Goal: Transaction & Acquisition: Purchase product/service

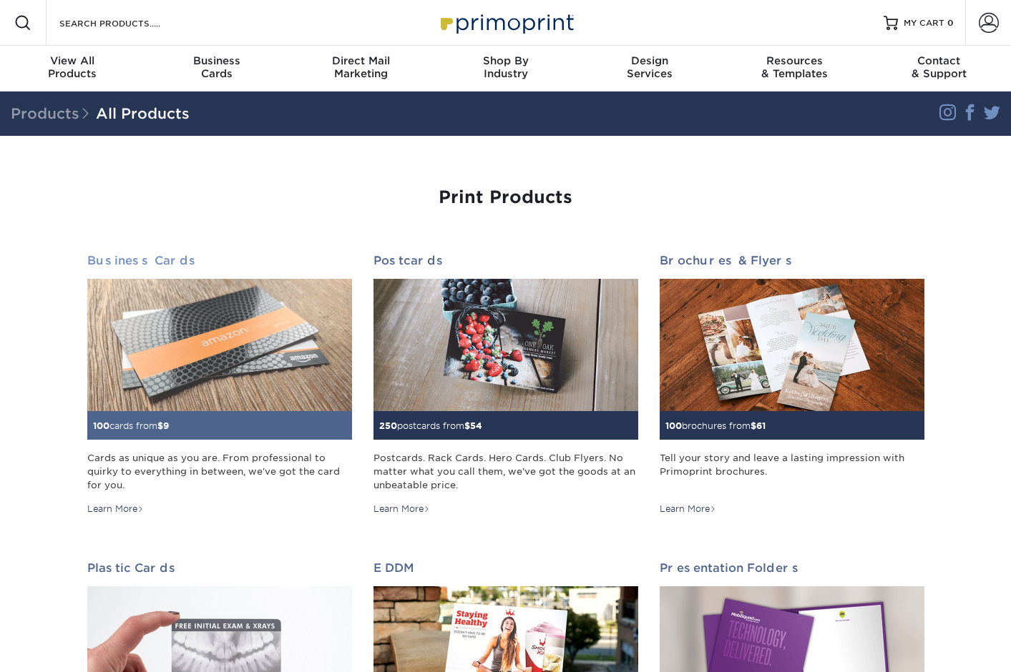
click at [205, 428] on div "100 cards from $ 9" at bounding box center [219, 425] width 265 height 29
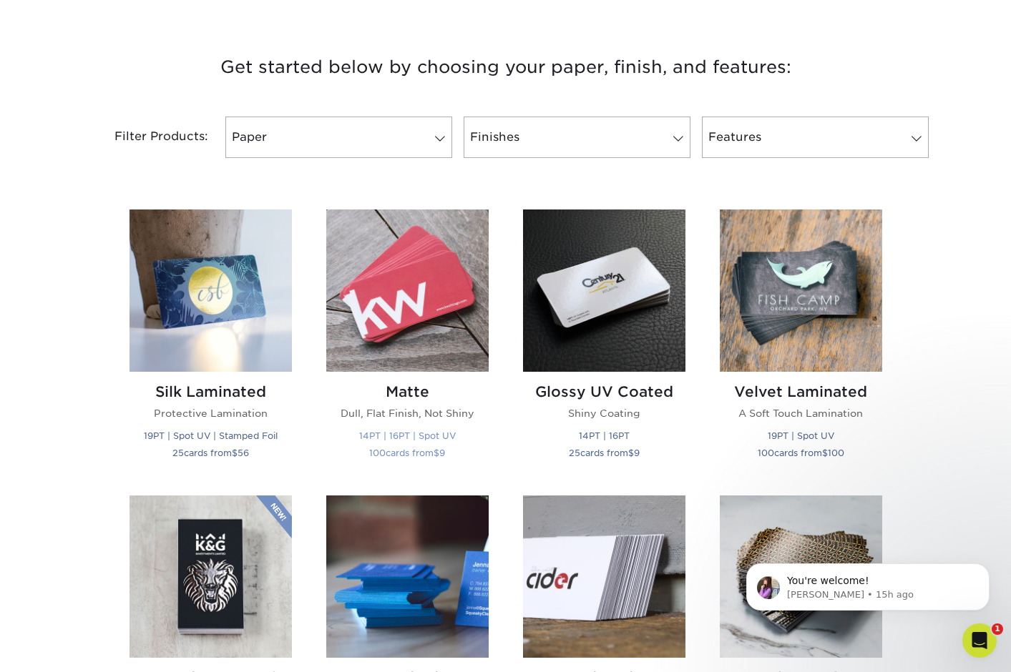
click at [393, 347] on img at bounding box center [407, 291] width 162 height 162
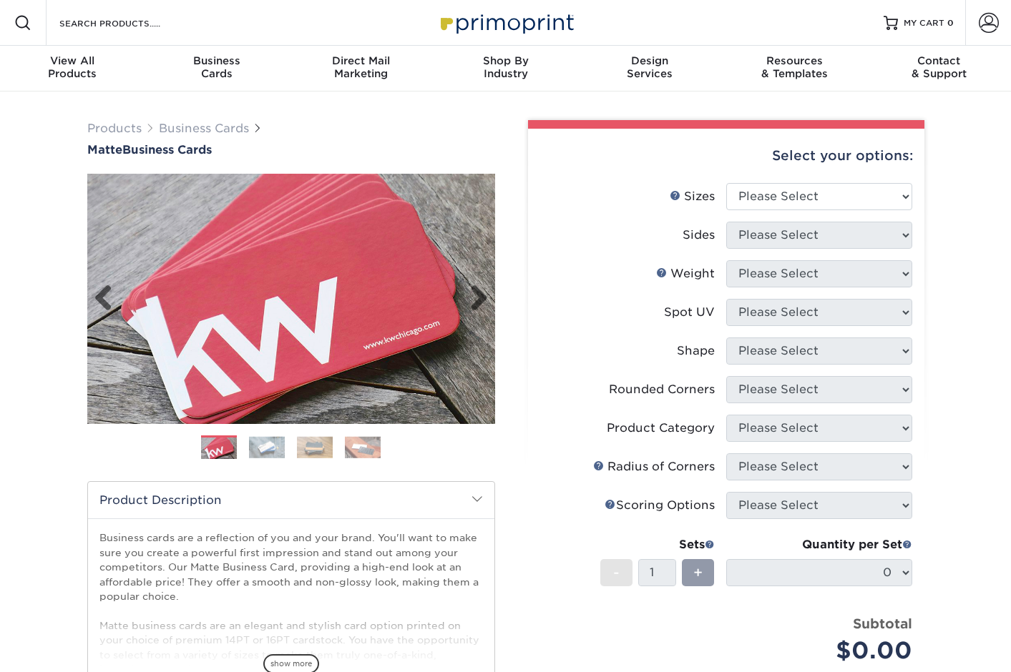
scroll to position [1, 0]
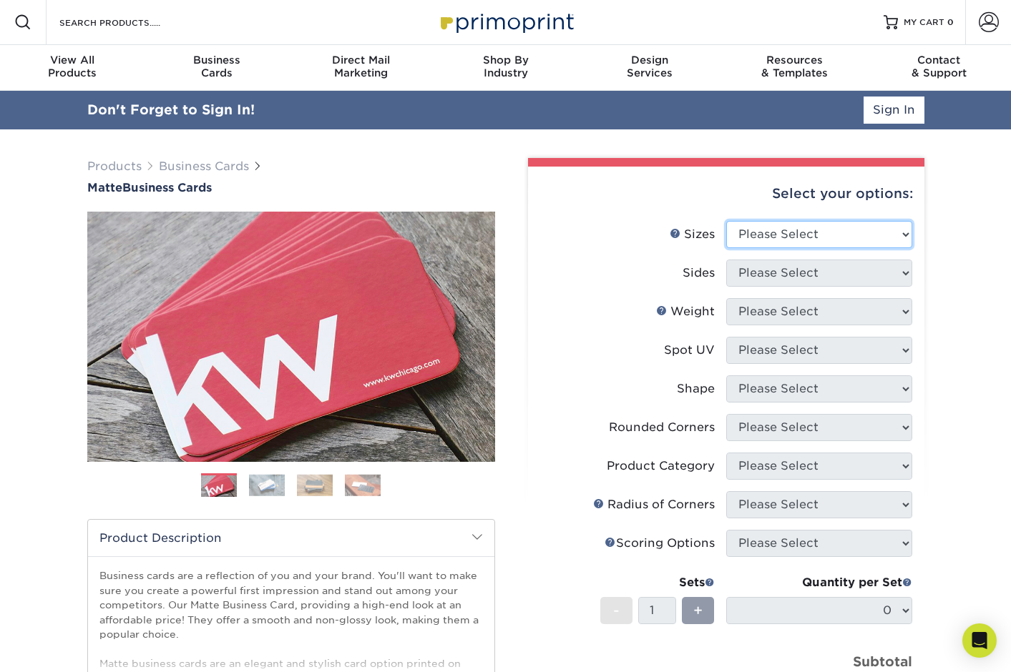
click at [753, 236] on select "Please Select 1.5" x 3.5" - Mini 1.75" x 3.5" - Mini 2" x 2" - Square 2" x 3" -…" at bounding box center [819, 234] width 186 height 27
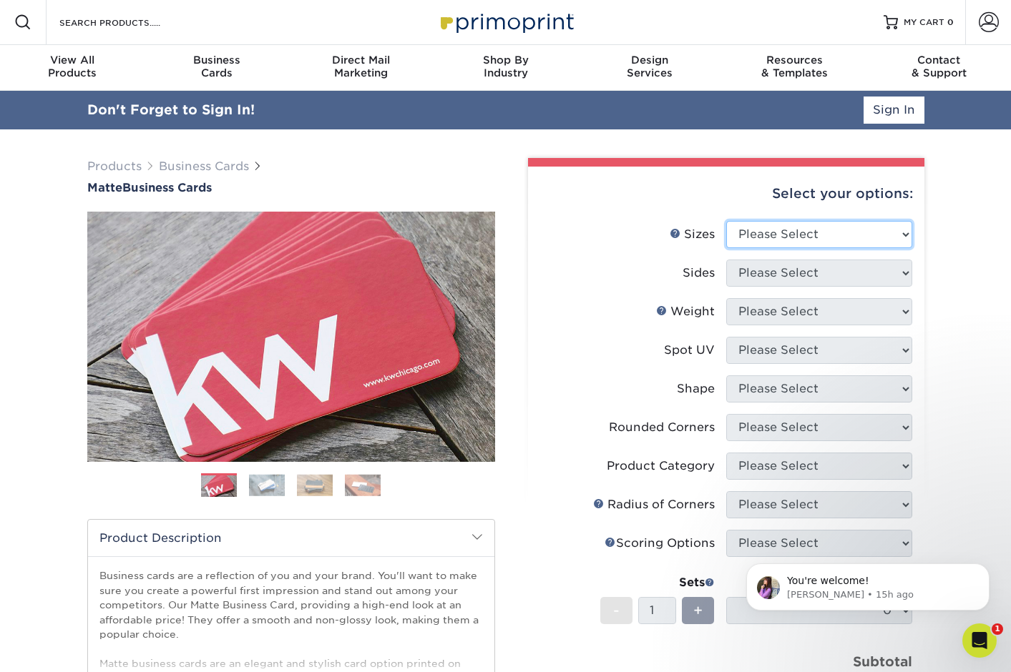
scroll to position [0, 0]
select select "2.00x3.50"
click at [726, 221] on select "Please Select 1.5" x 3.5" - Mini 1.75" x 3.5" - Mini 2" x 2" - Square 2" x 3" -…" at bounding box center [819, 234] width 186 height 27
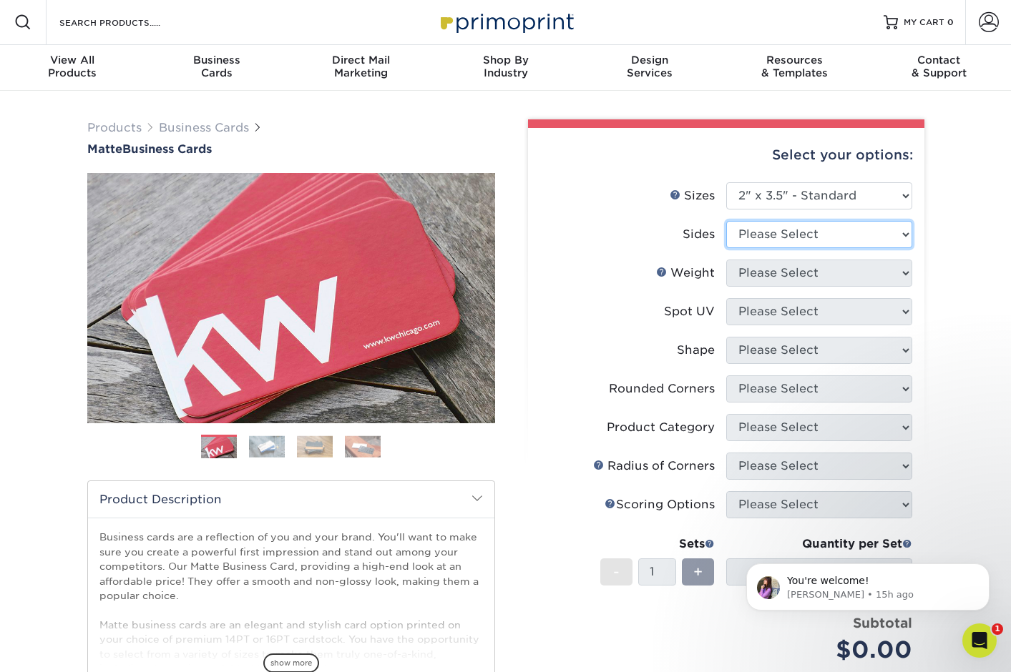
click at [744, 230] on select "Please Select Print Both Sides Print Front Only" at bounding box center [819, 234] width 186 height 27
select select "13abbda7-1d64-4f25-8bb2-c179b224825d"
click at [726, 221] on select "Please Select Print Both Sides Print Front Only" at bounding box center [819, 234] width 186 height 27
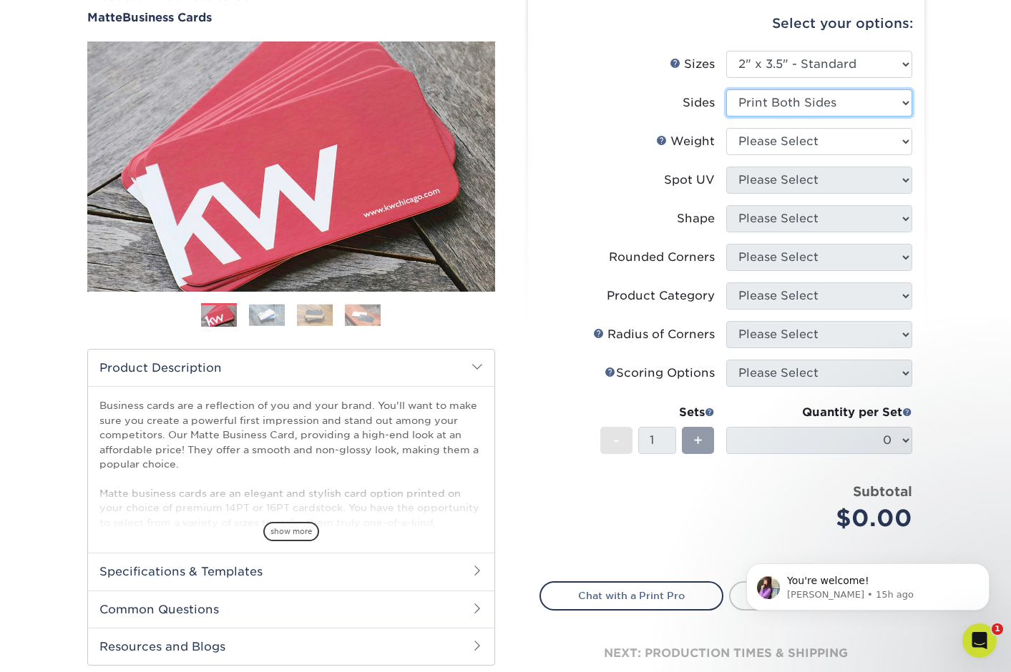
scroll to position [130, 0]
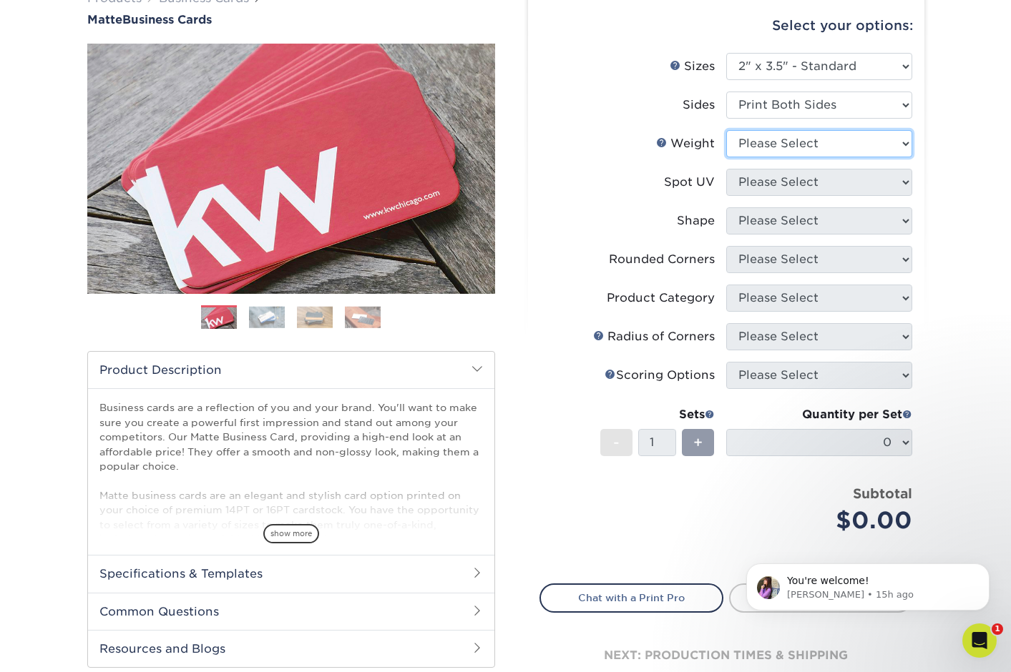
click at [787, 147] on select "Please Select 16PT 14PT" at bounding box center [819, 143] width 186 height 27
select select "16PT"
click at [726, 130] on select "Please Select 16PT 14PT" at bounding box center [819, 143] width 186 height 27
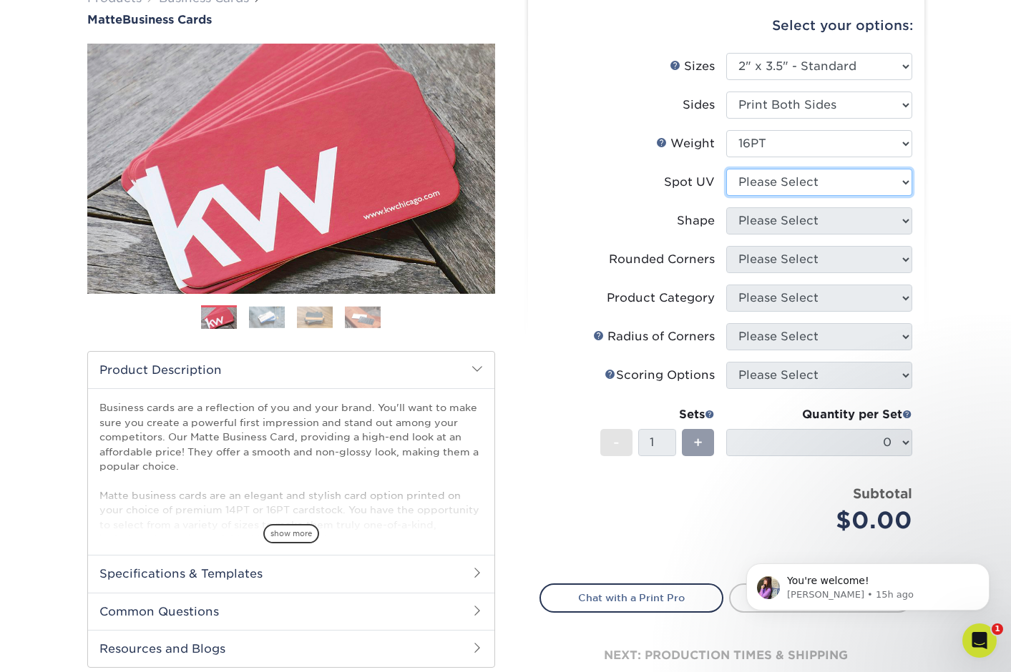
click at [774, 187] on select "Please Select No Spot UV Front and Back (Both Sides) Front Only Back Only" at bounding box center [819, 182] width 186 height 27
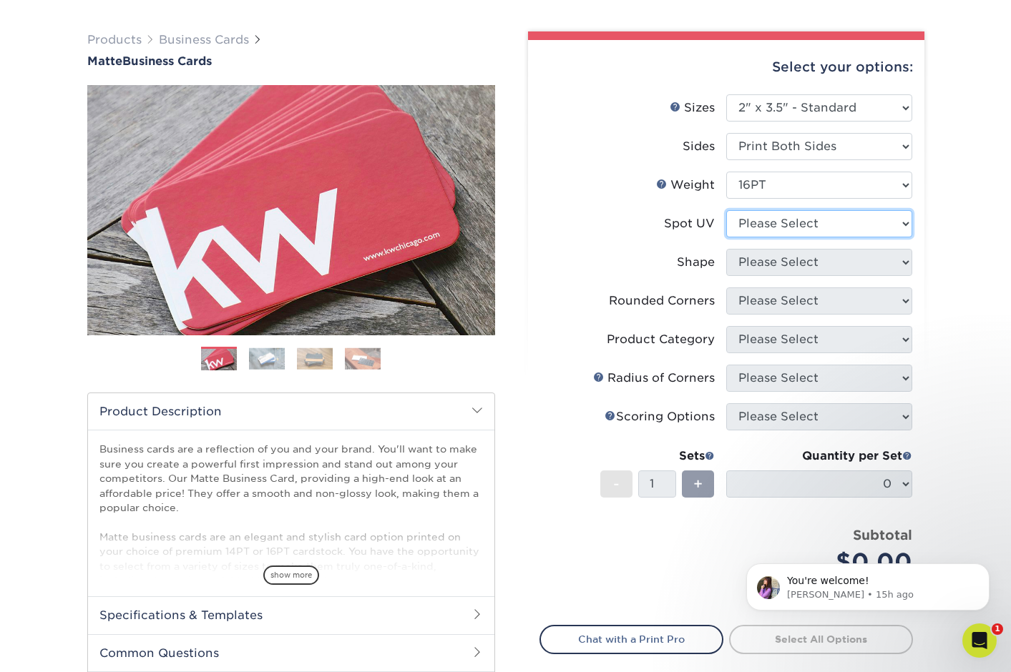
scroll to position [99, 0]
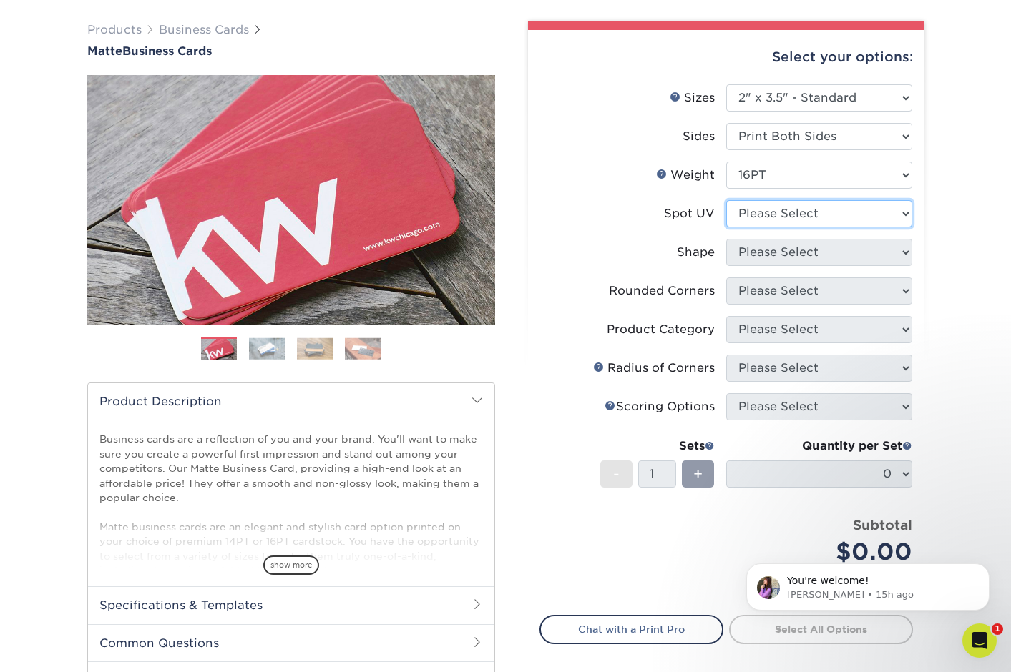
click at [755, 212] on select "Please Select No Spot UV Front and Back (Both Sides) Front Only Back Only" at bounding box center [819, 213] width 186 height 27
click at [745, 213] on select "Please Select No Spot UV Front and Back (Both Sides) Front Only Back Only" at bounding box center [819, 213] width 186 height 27
select select "3"
click at [726, 200] on select "Please Select No Spot UV Front and Back (Both Sides) Front Only Back Only" at bounding box center [819, 213] width 186 height 27
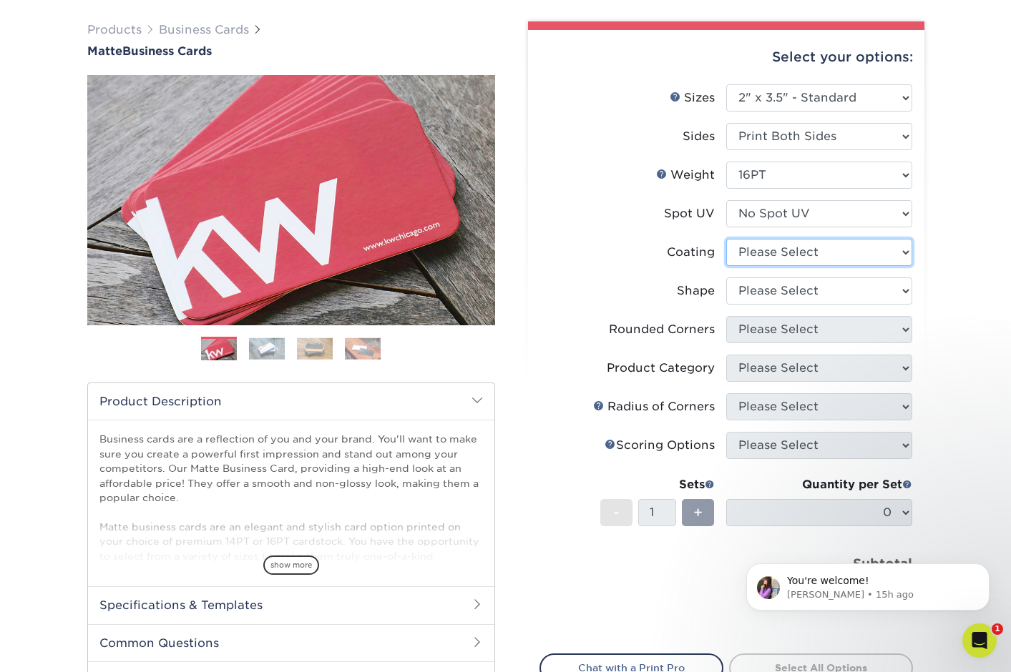
click at [763, 248] on select at bounding box center [819, 252] width 186 height 27
select select "121bb7b5-3b4d-429f-bd8d-bbf80e953313"
click at [726, 239] on select at bounding box center [819, 252] width 186 height 27
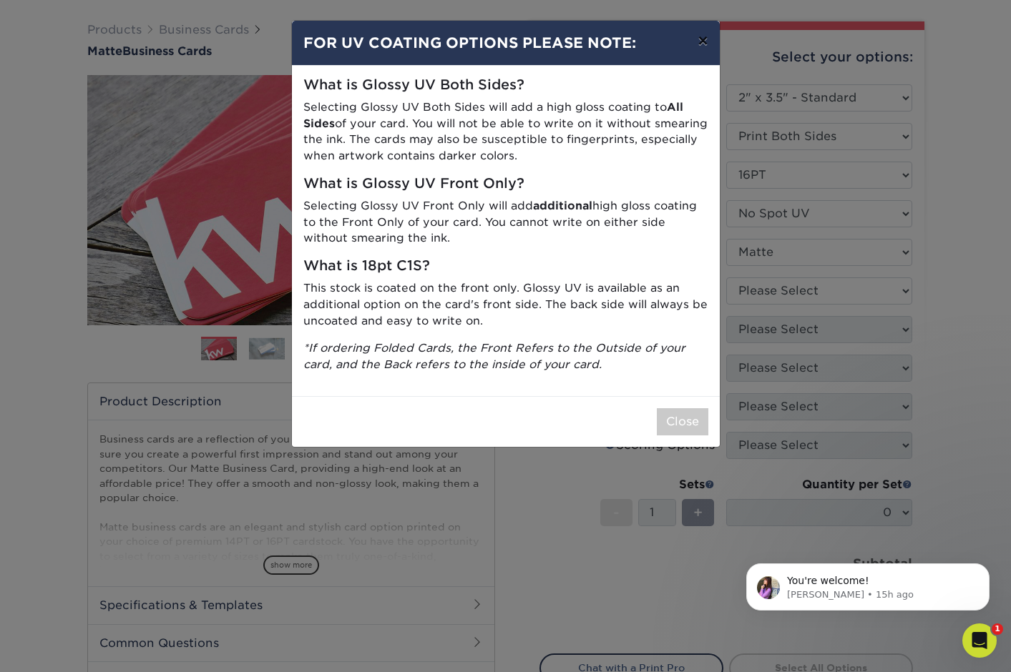
click at [710, 38] on button "×" at bounding box center [702, 41] width 33 height 40
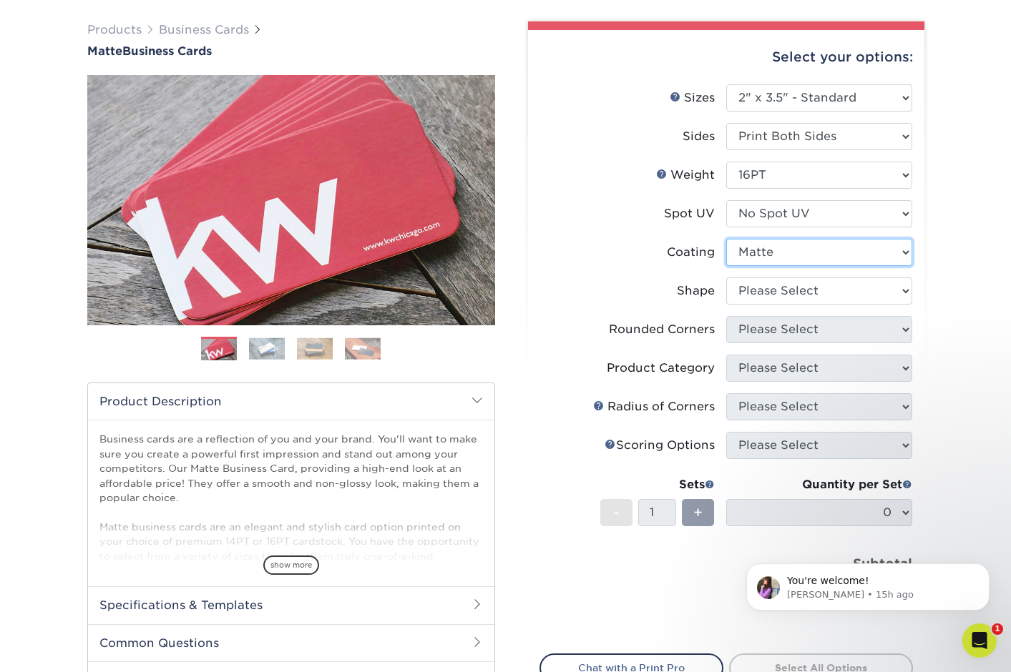
click at [766, 252] on select at bounding box center [819, 252] width 186 height 27
click at [726, 239] on select at bounding box center [819, 252] width 186 height 27
click at [774, 294] on select "Please Select Standard Oval" at bounding box center [819, 291] width 186 height 27
select select "standard"
click at [726, 278] on select "Please Select Standard Oval" at bounding box center [819, 291] width 186 height 27
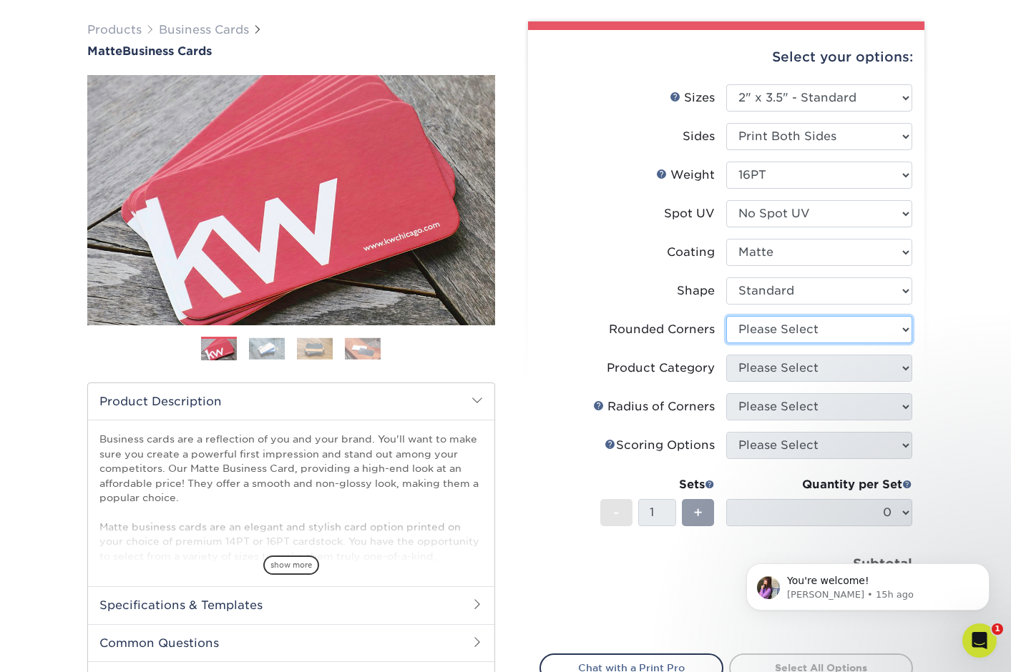
click at [762, 328] on select "Please Select Yes - Round 2 Corners Yes - Round 4 Corners No" at bounding box center [819, 329] width 186 height 27
select select "7672df9e-0e0a-464d-8e1f-920c575e4da3"
click at [726, 316] on select "Please Select Yes - Round 2 Corners Yes - Round 4 Corners No" at bounding box center [819, 329] width 186 height 27
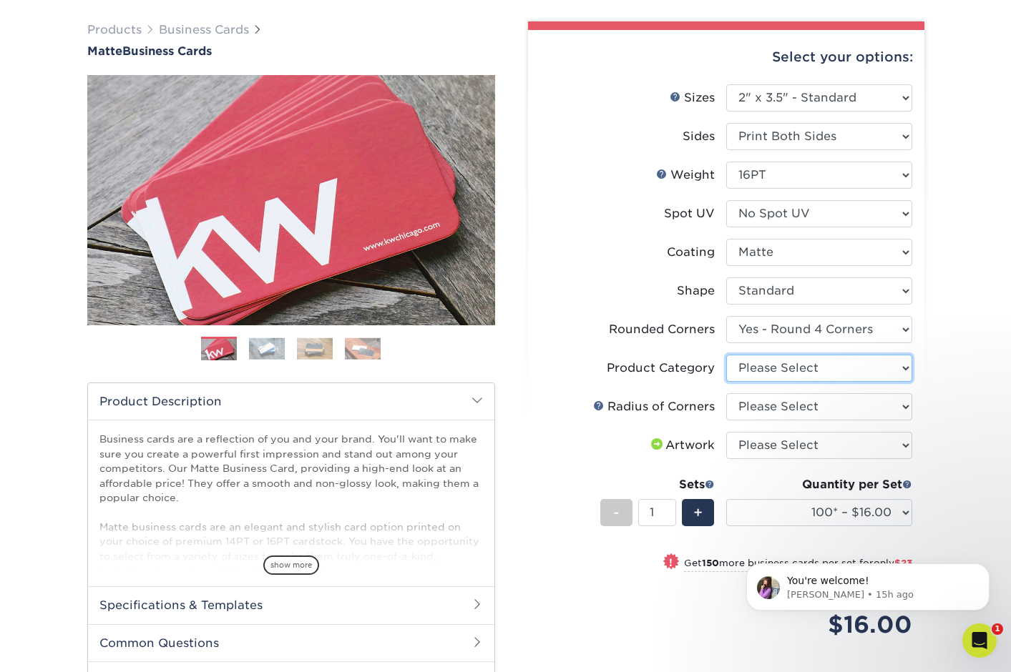
click at [778, 370] on select "Please Select Business Cards" at bounding box center [819, 368] width 186 height 27
select select "3b5148f1-0588-4f88-a218-97bcfdce65c1"
click at [726, 355] on select "Please Select Business Cards" at bounding box center [819, 368] width 186 height 27
click at [780, 405] on select "Please Select Rounded 1/8" Rounded 1/4"" at bounding box center [819, 406] width 186 height 27
click at [979, 637] on icon "Open Intercom Messenger" at bounding box center [977, 638] width 10 height 11
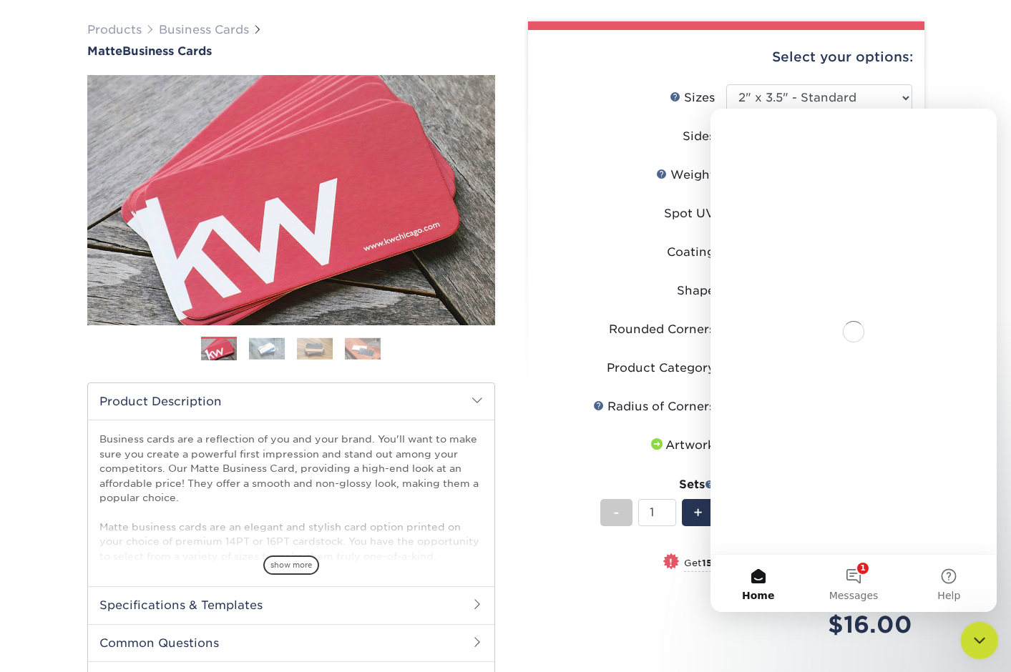
scroll to position [0, 0]
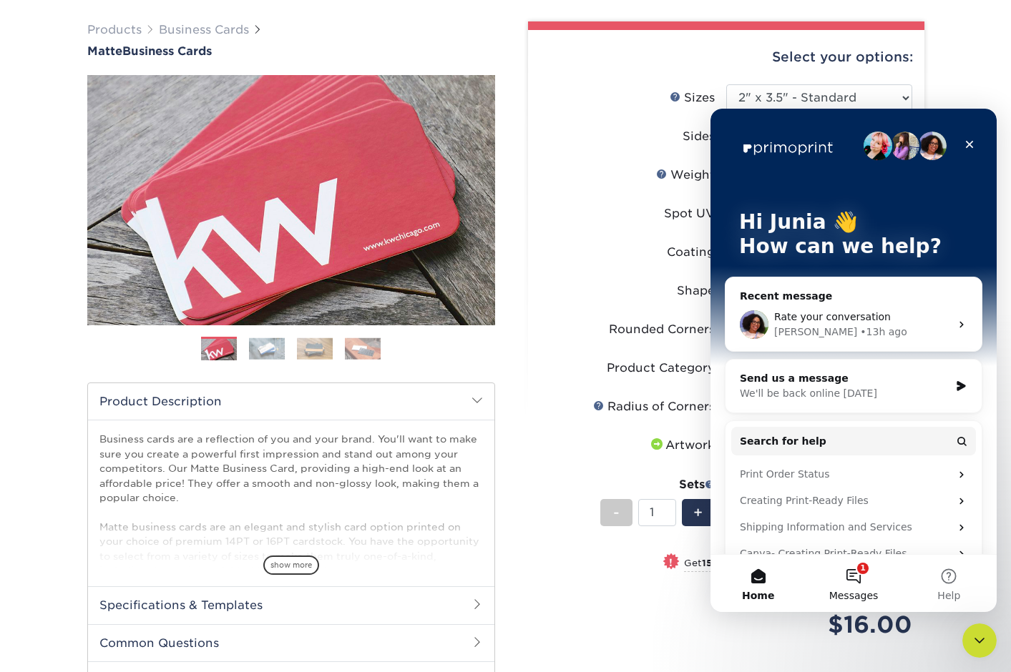
click at [853, 580] on button "1 Messages" at bounding box center [852, 583] width 95 height 57
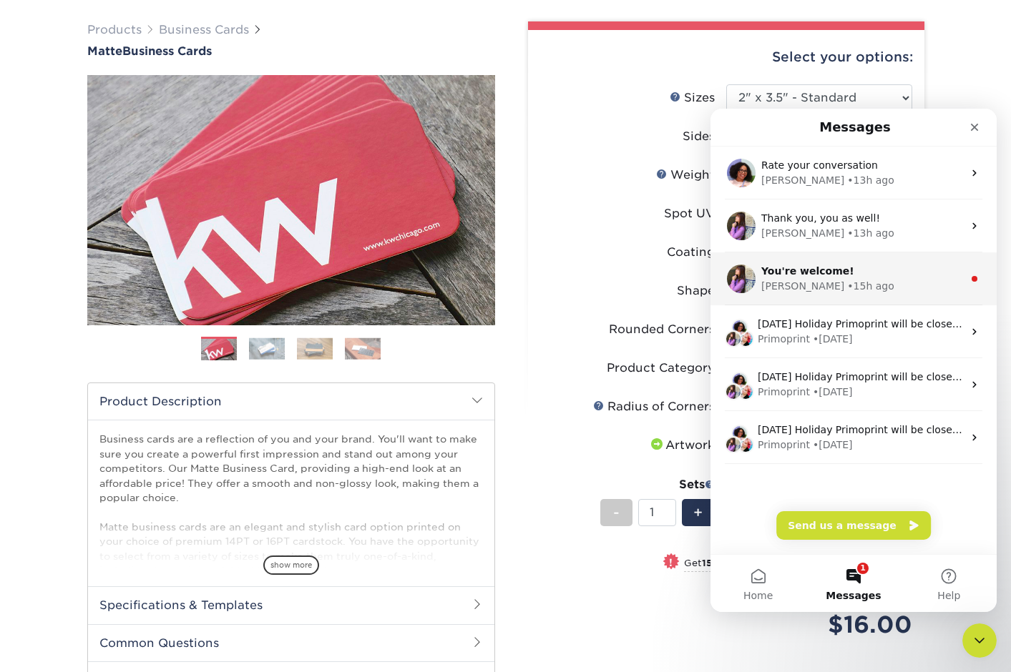
click at [847, 282] on div "• 15h ago" at bounding box center [870, 286] width 46 height 15
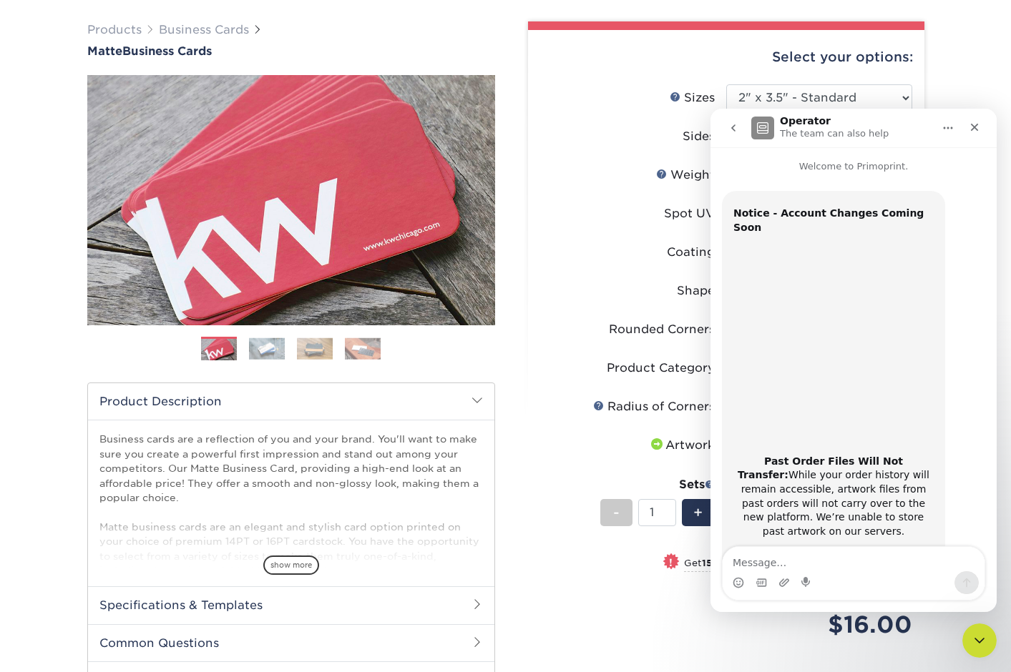
scroll to position [43, 0]
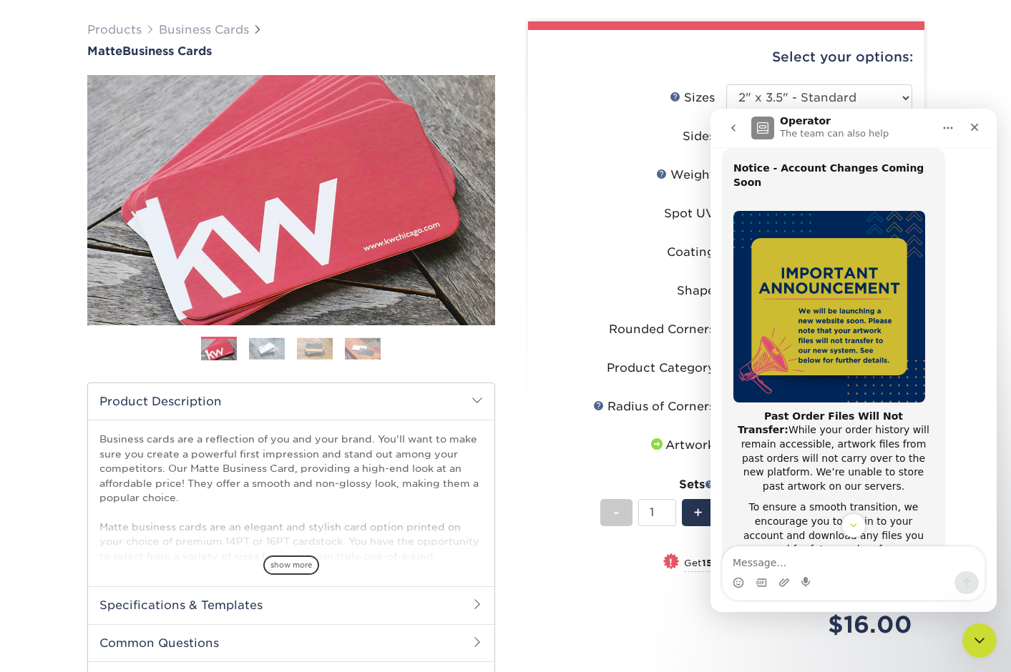
click at [735, 129] on icon "go back" at bounding box center [733, 127] width 11 height 11
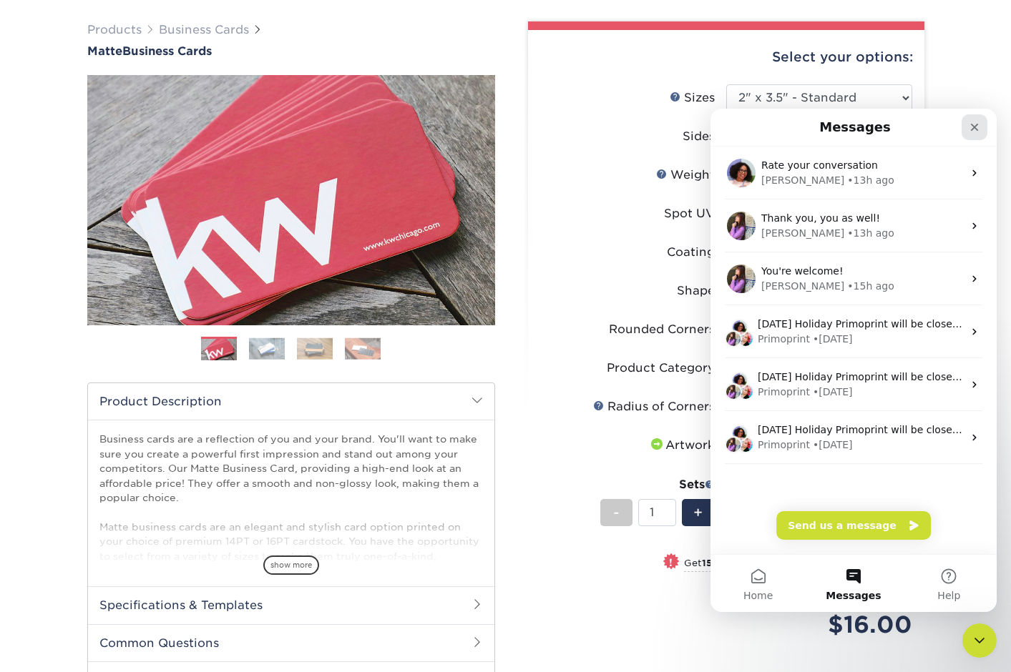
click at [979, 132] on icon "Close" at bounding box center [974, 127] width 11 height 11
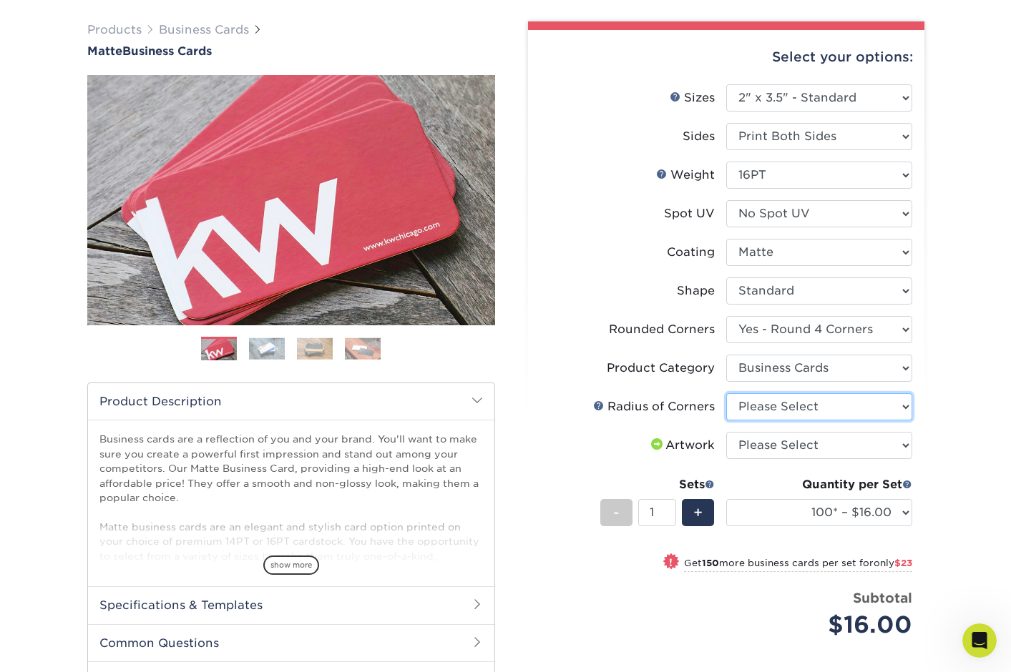
click at [881, 409] on select "Please Select Rounded 1/8" Rounded 1/4"" at bounding box center [819, 406] width 186 height 27
select select "589680c7-ee9a-431b-9d12-d7aeb1386a97"
click at [726, 393] on select "Please Select Rounded 1/8" Rounded 1/4"" at bounding box center [819, 406] width 186 height 27
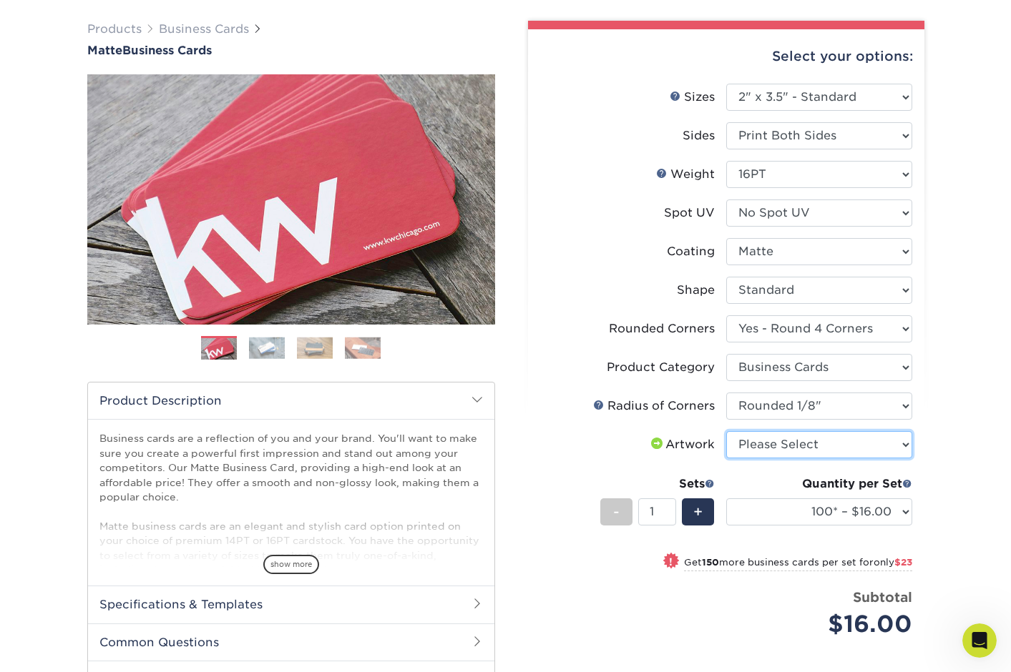
click at [858, 441] on select "Please Select I will upload files I need a design - $100" at bounding box center [819, 444] width 186 height 27
select select "upload"
click at [726, 431] on select "Please Select I will upload files I need a design - $100" at bounding box center [819, 444] width 186 height 27
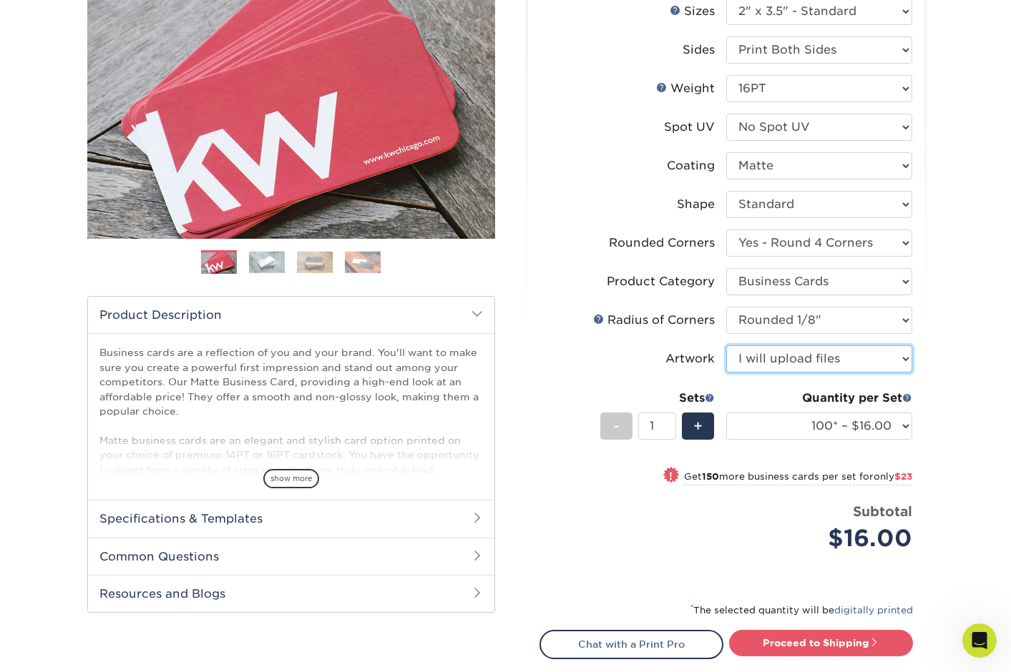
scroll to position [186, 0]
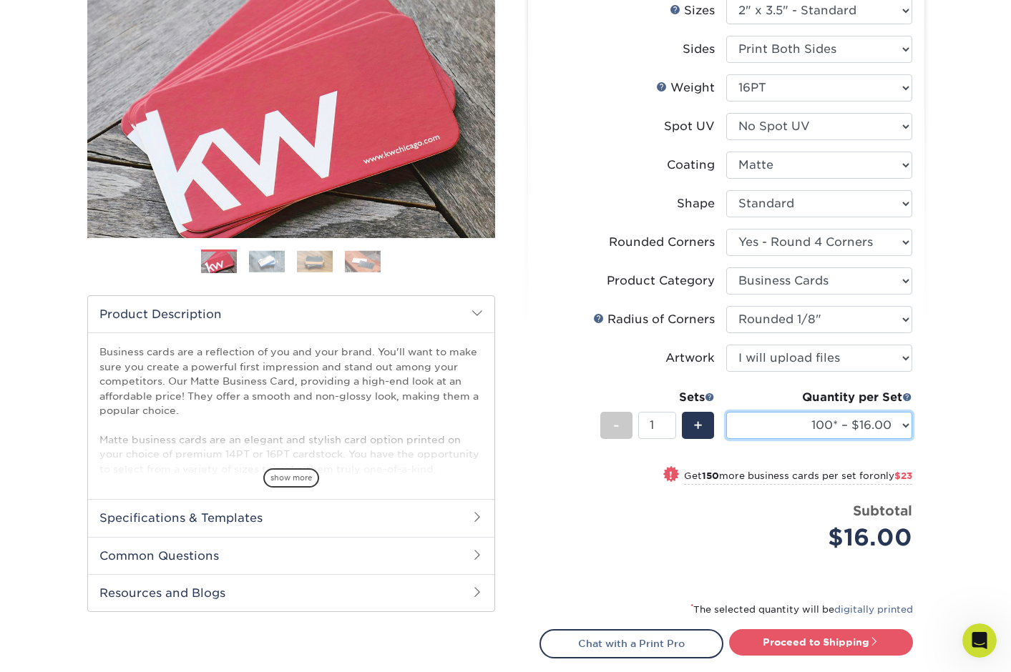
click at [902, 425] on select "100* – $16.00 250* – $39.00 500 – $77.00 1000 – $94.00 2500 – $173.00 5000 – $2…" at bounding box center [819, 425] width 186 height 27
click at [726, 412] on select "100* – $16.00 250* – $39.00 500 – $77.00 1000 – $94.00 2500 – $173.00 5000 – $2…" at bounding box center [819, 425] width 186 height 27
click at [900, 424] on select "100* – $16.00 250* – $39.00 500 – $77.00 1000 – $94.00 2500 – $173.00 5000 – $2…" at bounding box center [819, 425] width 186 height 27
select select "100* – $16.00"
click at [726, 412] on select "100* – $16.00 250* – $39.00 500 – $77.00 1000 – $94.00 2500 – $173.00 5000 – $2…" at bounding box center [819, 425] width 186 height 27
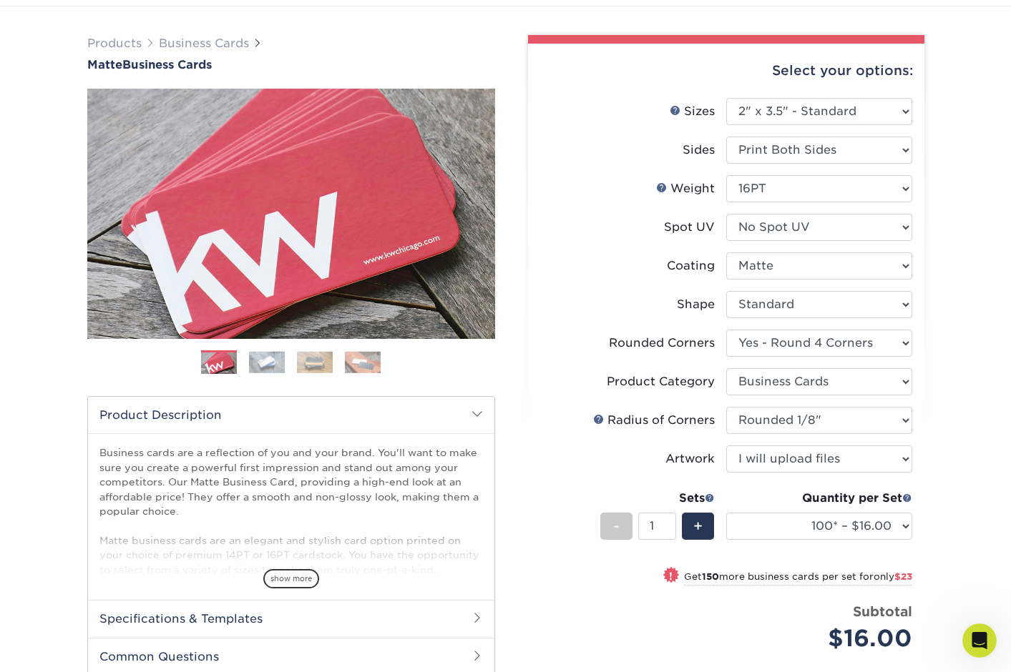
scroll to position [80, 0]
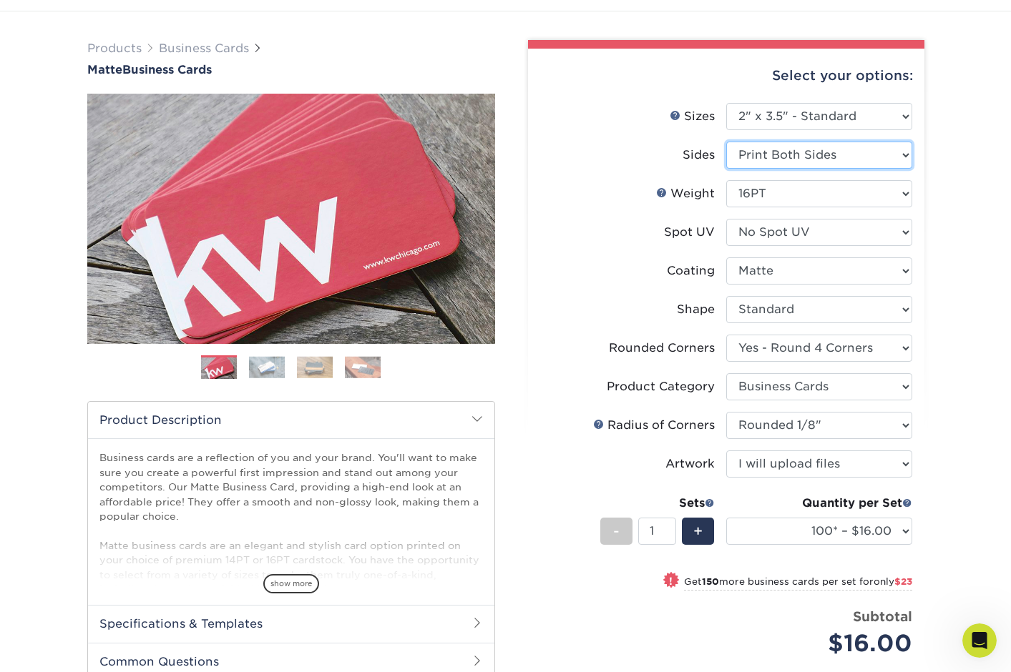
click at [780, 151] on select "Please Select Print Both Sides Print Front Only" at bounding box center [819, 155] width 186 height 27
select select "32d3c223-f82c-492b-b915-ba065a00862f"
click at [726, 142] on select "Please Select Print Both Sides Print Front Only" at bounding box center [819, 155] width 186 height 27
select select "-1"
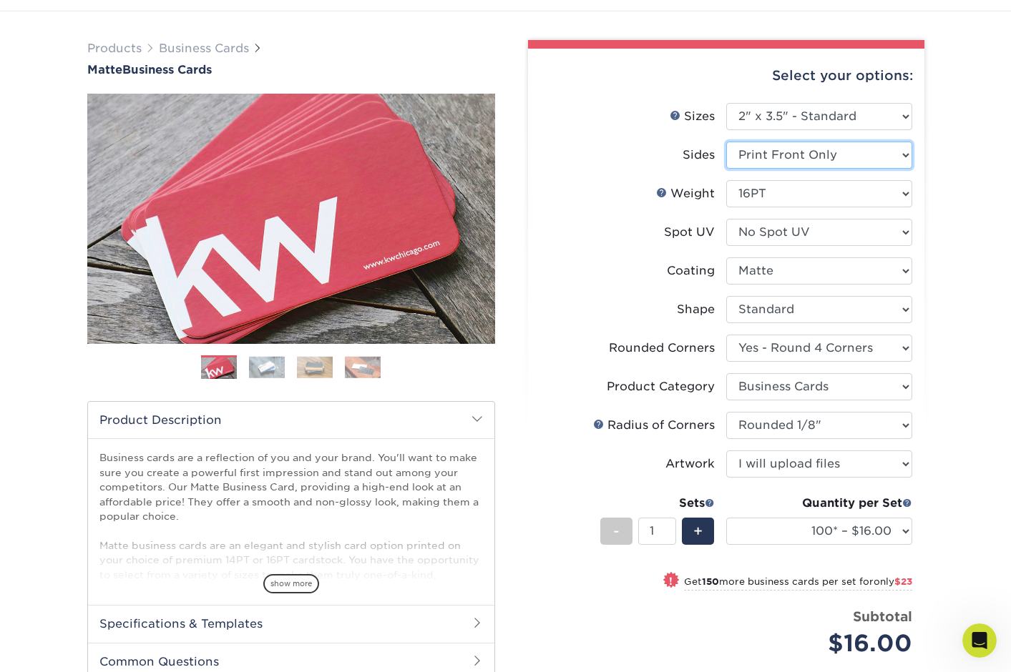
select select "-1"
select select
select select "-1"
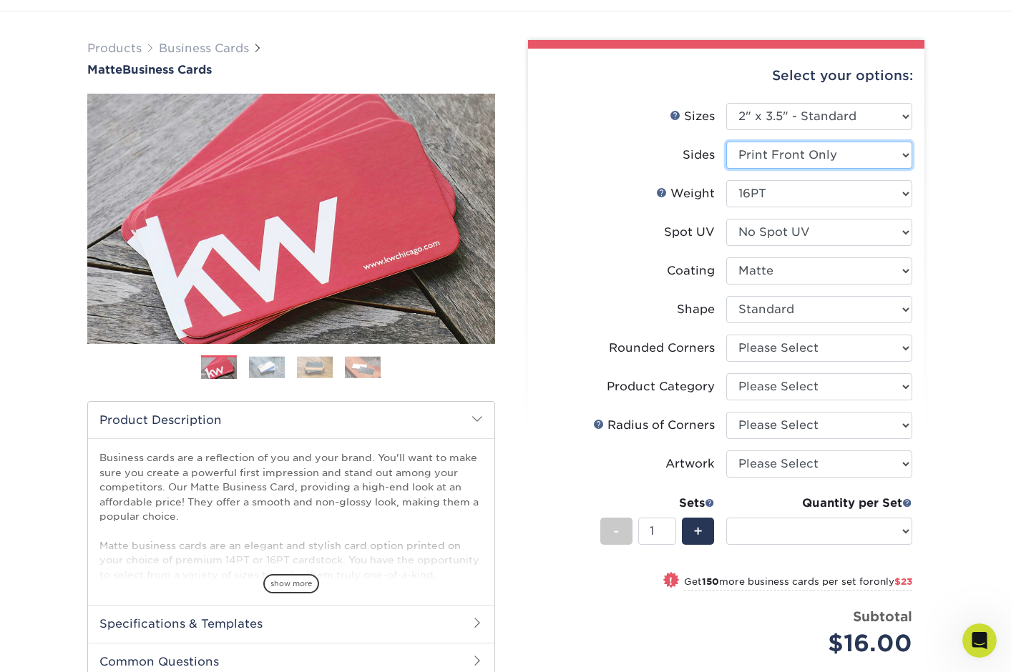
select select "-1"
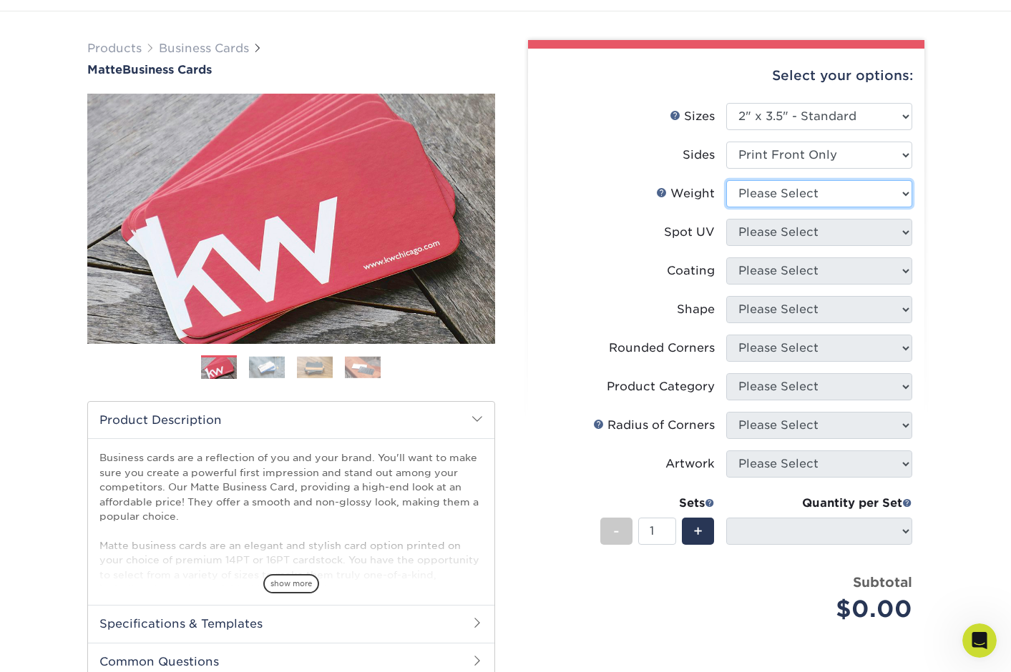
click at [789, 192] on select "Please Select 16PT 14PT" at bounding box center [819, 193] width 186 height 27
select select "16PT"
click at [726, 180] on select "Please Select 16PT 14PT" at bounding box center [819, 193] width 186 height 27
select select
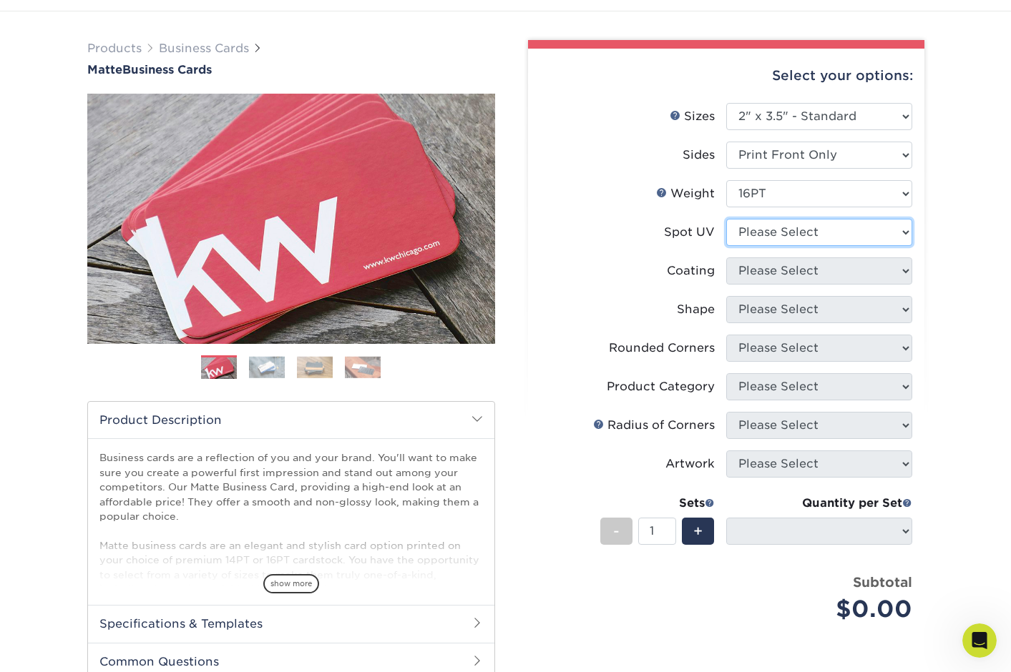
click at [776, 231] on select "Please Select No Spot UV Front Only" at bounding box center [819, 232] width 186 height 27
select select "3"
click at [726, 219] on select "Please Select No Spot UV Front Only" at bounding box center [819, 232] width 186 height 27
select select
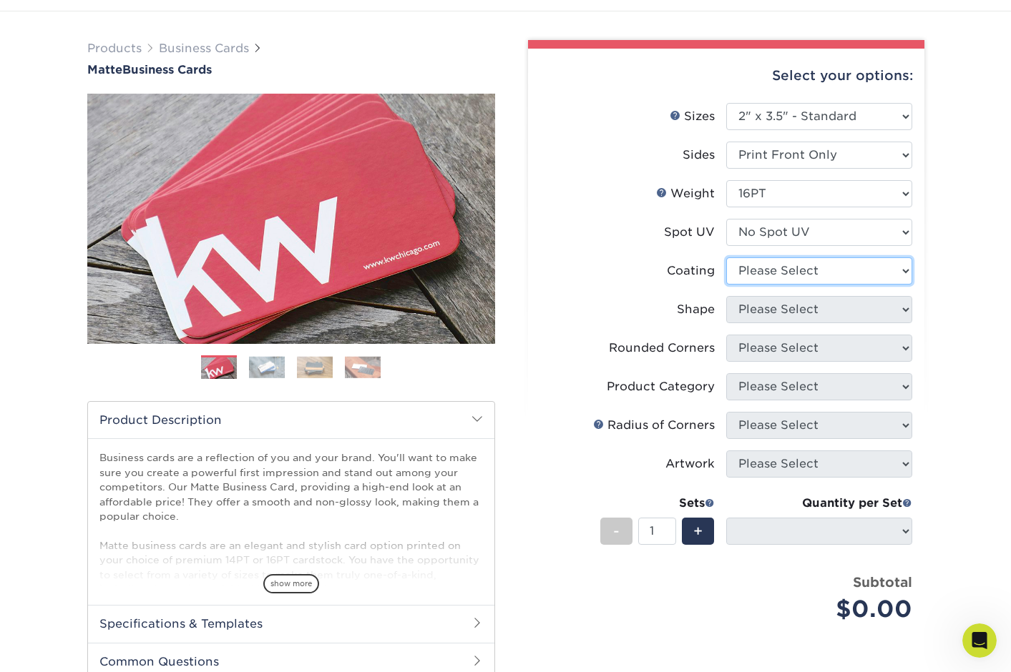
click at [778, 268] on select at bounding box center [819, 271] width 186 height 27
select select "121bb7b5-3b4d-429f-bd8d-bbf80e953313"
click at [726, 258] on select at bounding box center [819, 271] width 186 height 27
select select
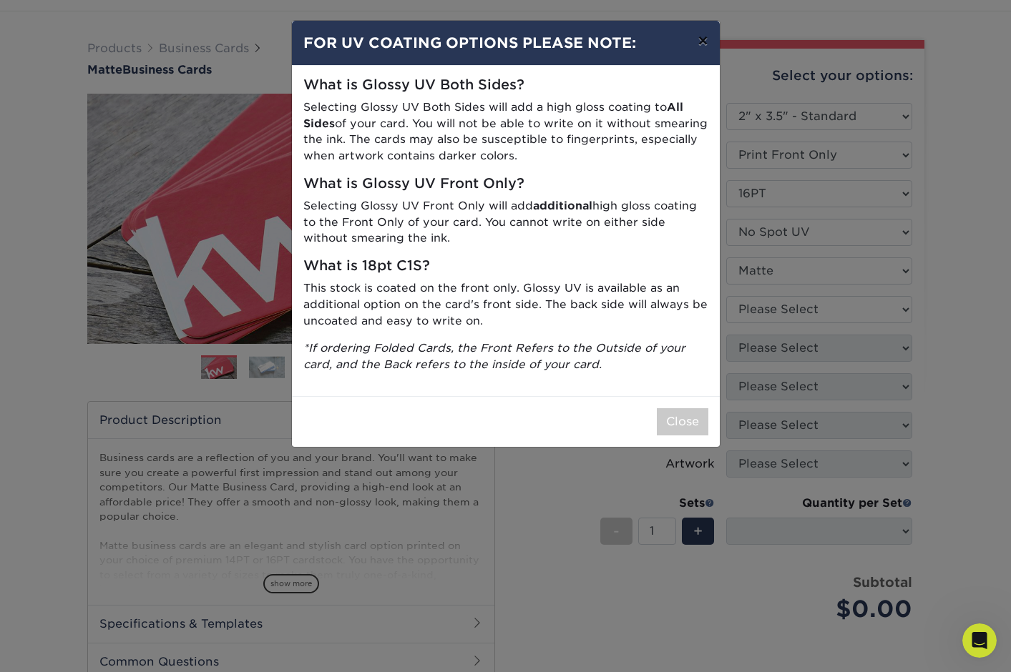
click at [697, 39] on button "×" at bounding box center [702, 41] width 33 height 40
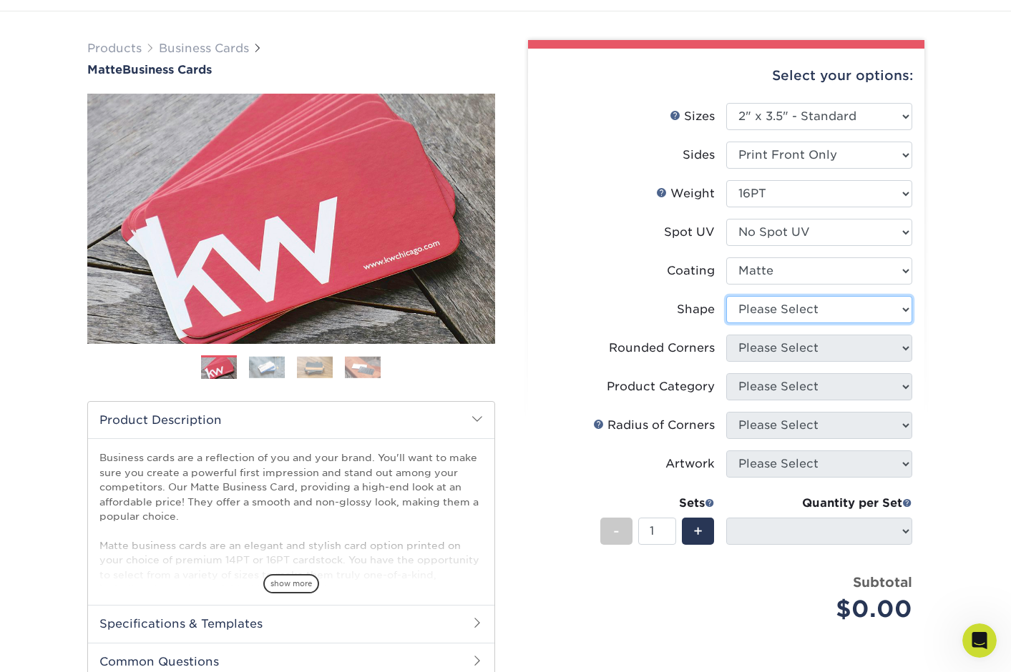
click at [783, 312] on select "Please Select Standard Oval" at bounding box center [819, 309] width 186 height 27
select select "standard"
click at [726, 296] on select "Please Select Standard Oval" at bounding box center [819, 309] width 186 height 27
select select
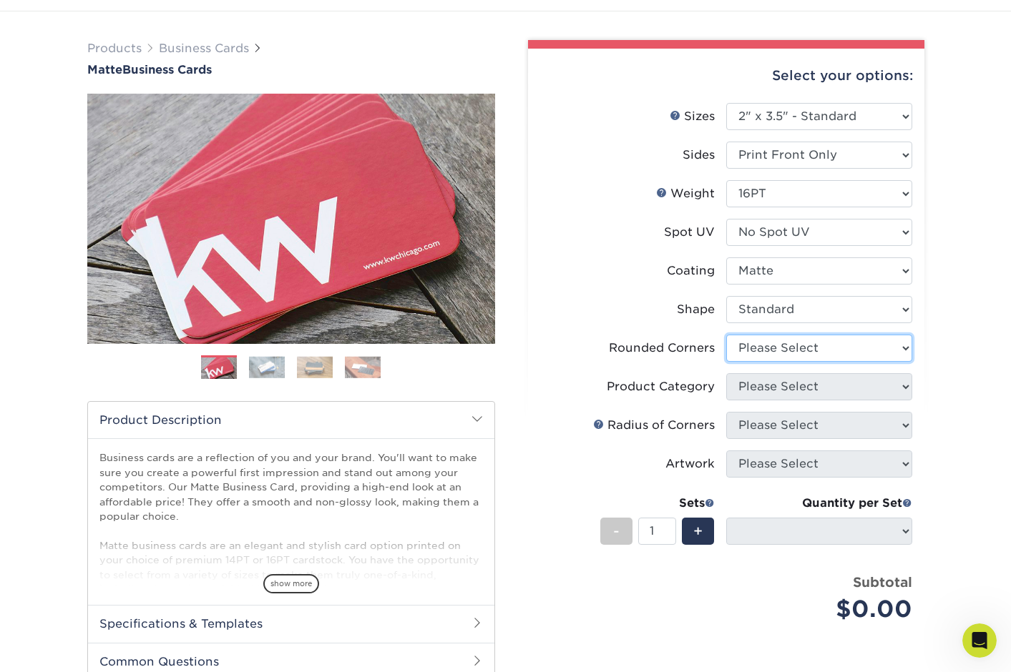
click at [760, 354] on select "Please Select Yes - Round 2 Corners Yes - Round 4 Corners No" at bounding box center [819, 348] width 186 height 27
select select "7672df9e-0e0a-464d-8e1f-920c575e4da3"
click at [726, 335] on select "Please Select Yes - Round 2 Corners Yes - Round 4 Corners No" at bounding box center [819, 348] width 186 height 27
select select "-1"
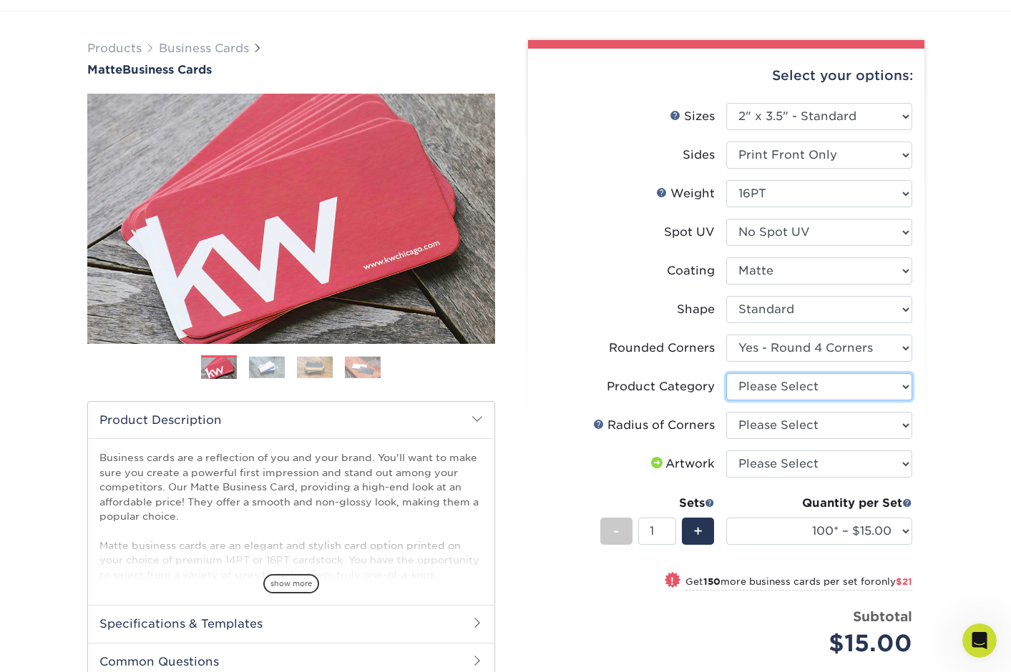
click at [765, 384] on select "Please Select Business Cards" at bounding box center [819, 386] width 186 height 27
select select "3b5148f1-0588-4f88-a218-97bcfdce65c1"
click at [726, 373] on select "Please Select Business Cards" at bounding box center [819, 386] width 186 height 27
click at [767, 426] on select "Please Select Rounded 1/8" Rounded 1/4"" at bounding box center [819, 425] width 186 height 27
select select "589680c7-ee9a-431b-9d12-d7aeb1386a97"
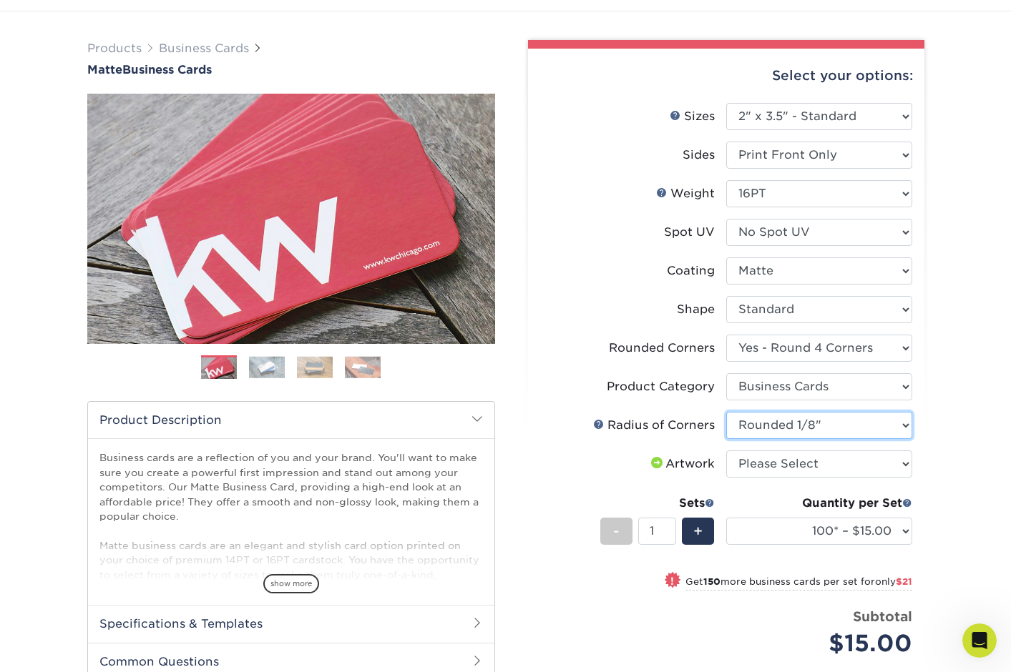
click at [726, 412] on select "Please Select Rounded 1/8" Rounded 1/4"" at bounding box center [819, 425] width 186 height 27
click at [795, 461] on select "Please Select I will upload files I need a design - $100" at bounding box center [819, 464] width 186 height 27
select select "upload"
click at [726, 451] on select "Please Select I will upload files I need a design - $100" at bounding box center [819, 464] width 186 height 27
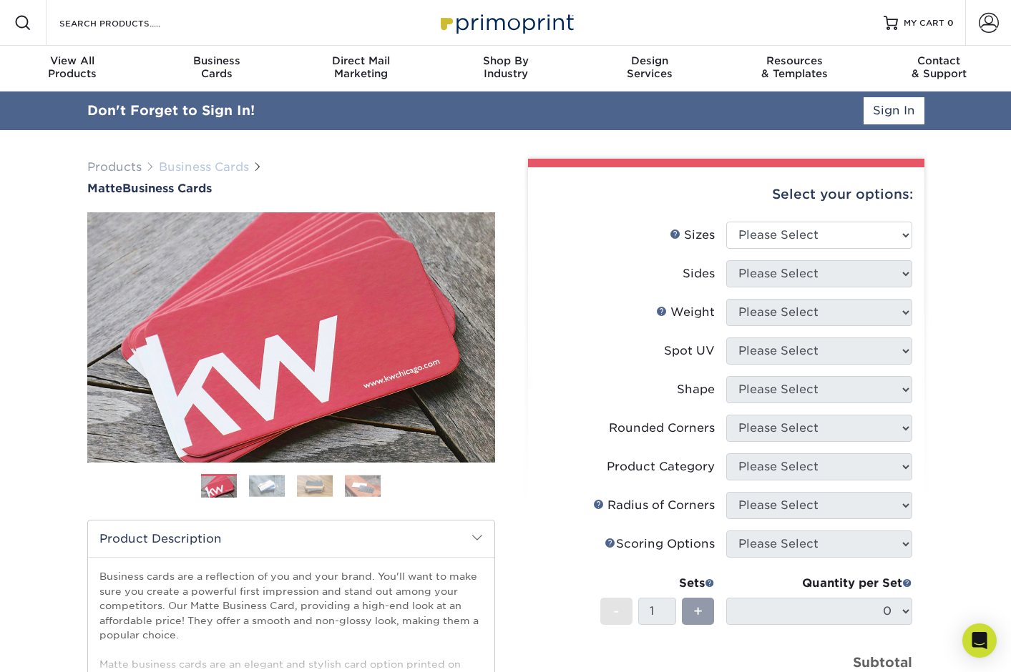
click at [190, 166] on link "Business Cards" at bounding box center [204, 167] width 90 height 14
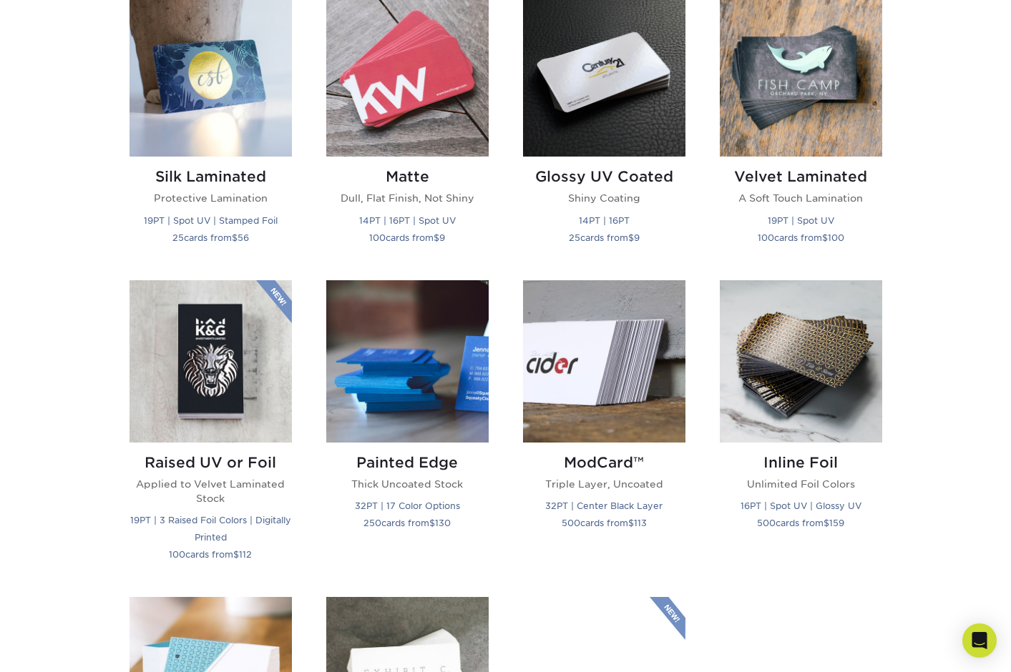
scroll to position [727, 0]
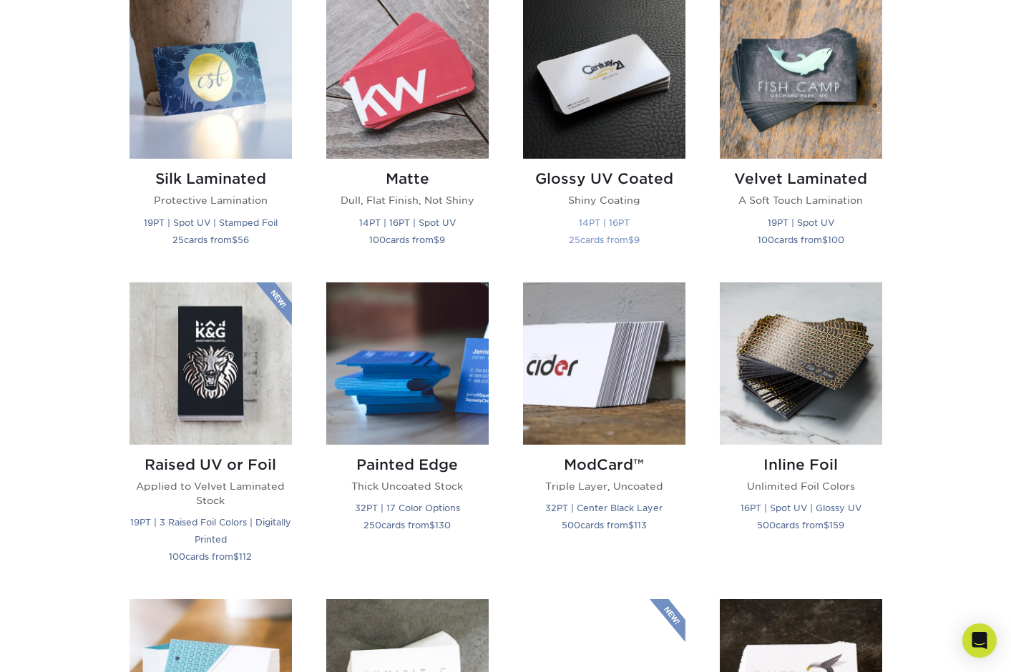
click at [579, 180] on h2 "Glossy UV Coated" at bounding box center [604, 178] width 162 height 17
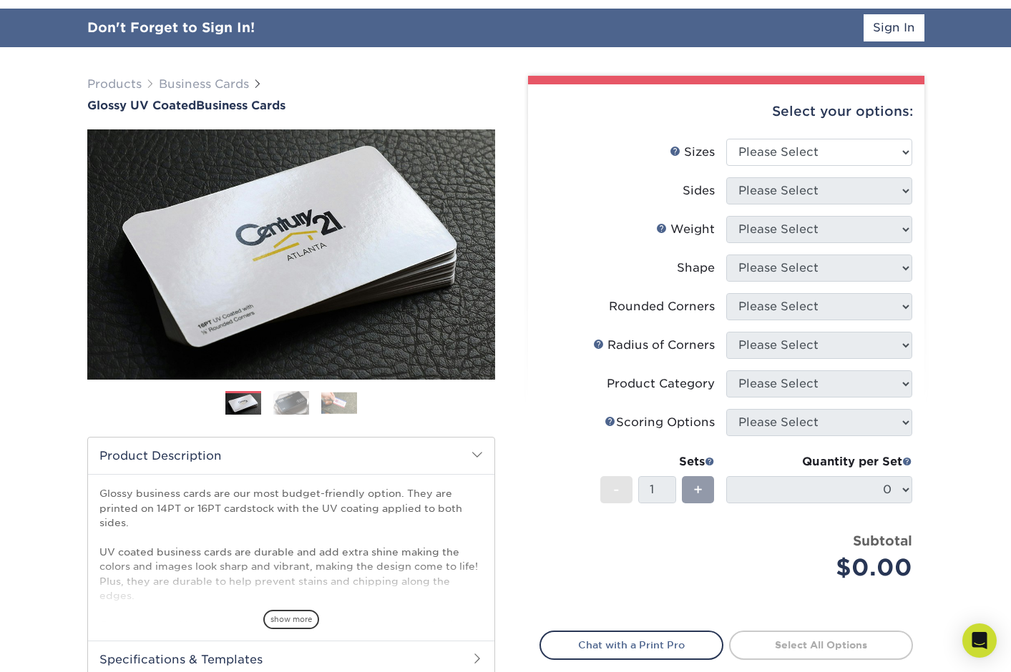
scroll to position [87, 0]
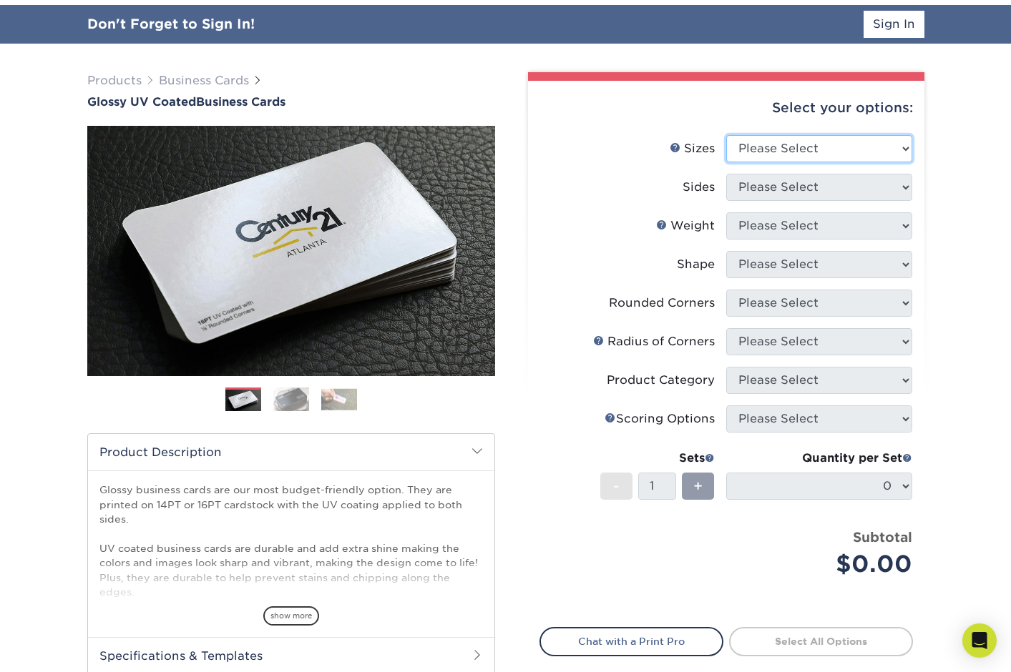
click at [753, 150] on select "Please Select 1.5" x 3.5" - Mini 1.75" x 3.5" - Mini 2" x 2" - Square 2" x 3" -…" at bounding box center [819, 148] width 186 height 27
select select "2.00x3.50"
click at [726, 135] on select "Please Select 1.5" x 3.5" - Mini 1.75" x 3.5" - Mini 2" x 2" - Square 2" x 3" -…" at bounding box center [819, 148] width 186 height 27
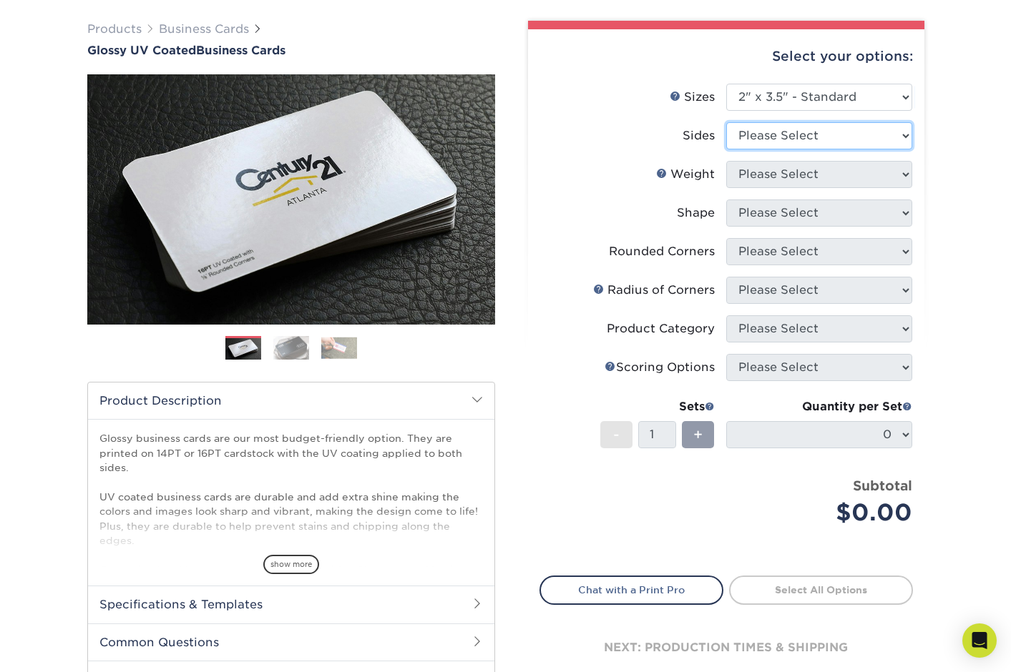
click at [758, 140] on select "Please Select Print Both Sides Print Front Only" at bounding box center [819, 135] width 186 height 27
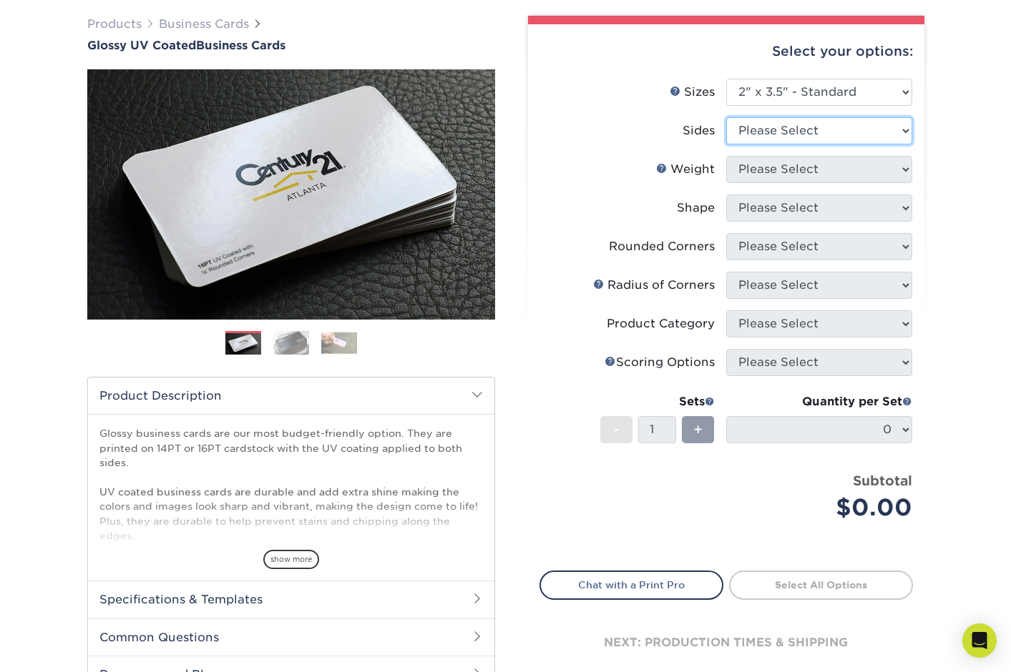
select select "13abbda7-1d64-4f25-8bb2-c179b224825d"
click at [726, 117] on select "Please Select Print Both Sides Print Front Only" at bounding box center [819, 130] width 186 height 27
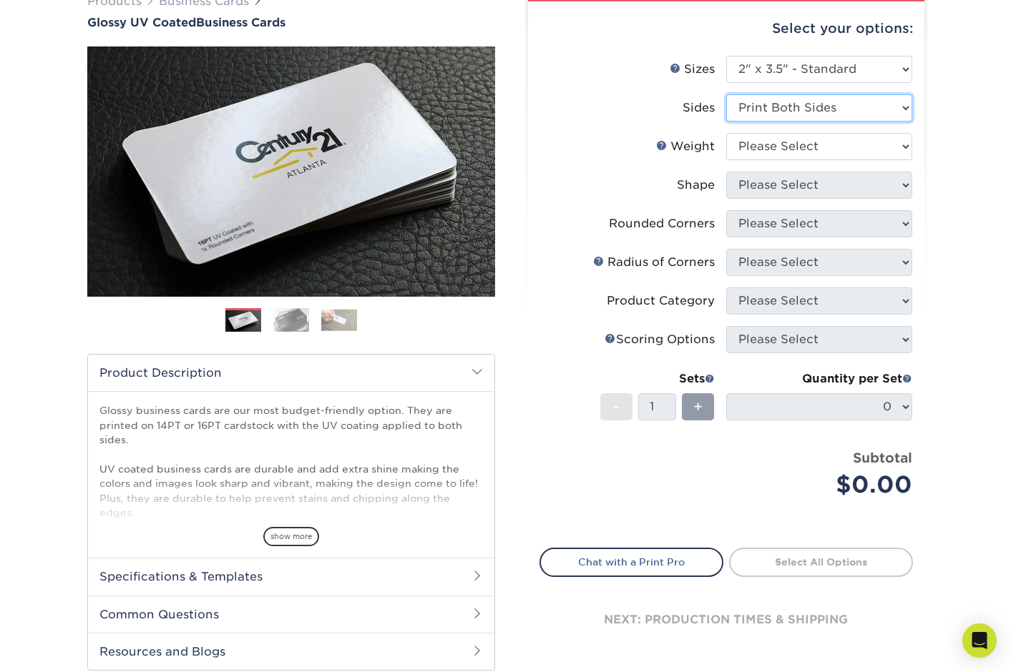
scroll to position [129, 0]
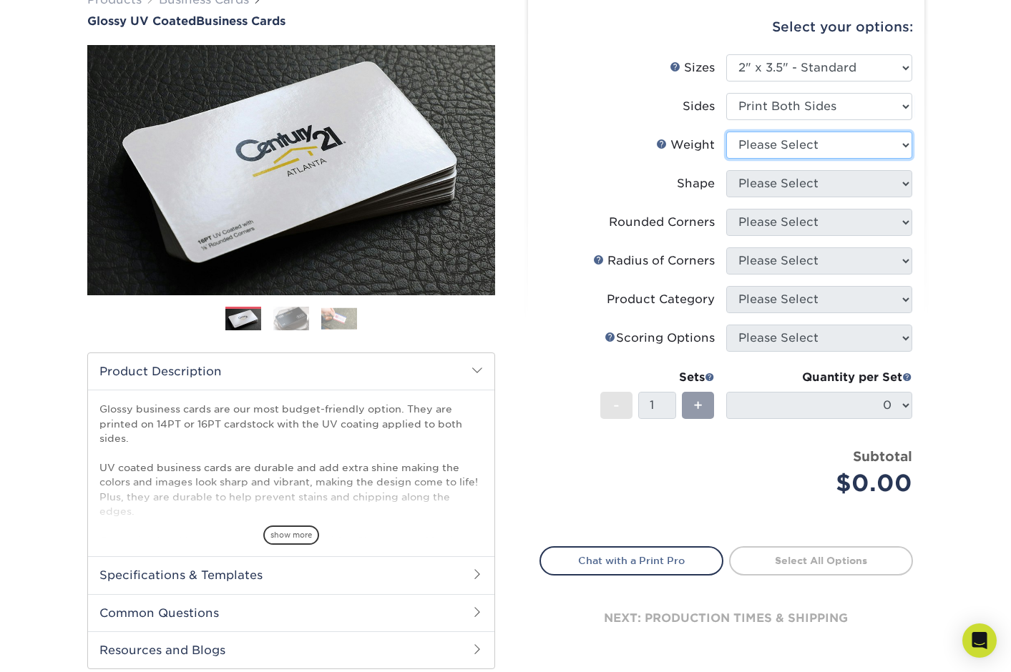
click at [770, 148] on select "Please Select 16PT 14PT" at bounding box center [819, 145] width 186 height 27
select select "16PT"
click at [726, 132] on select "Please Select 16PT 14PT" at bounding box center [819, 145] width 186 height 27
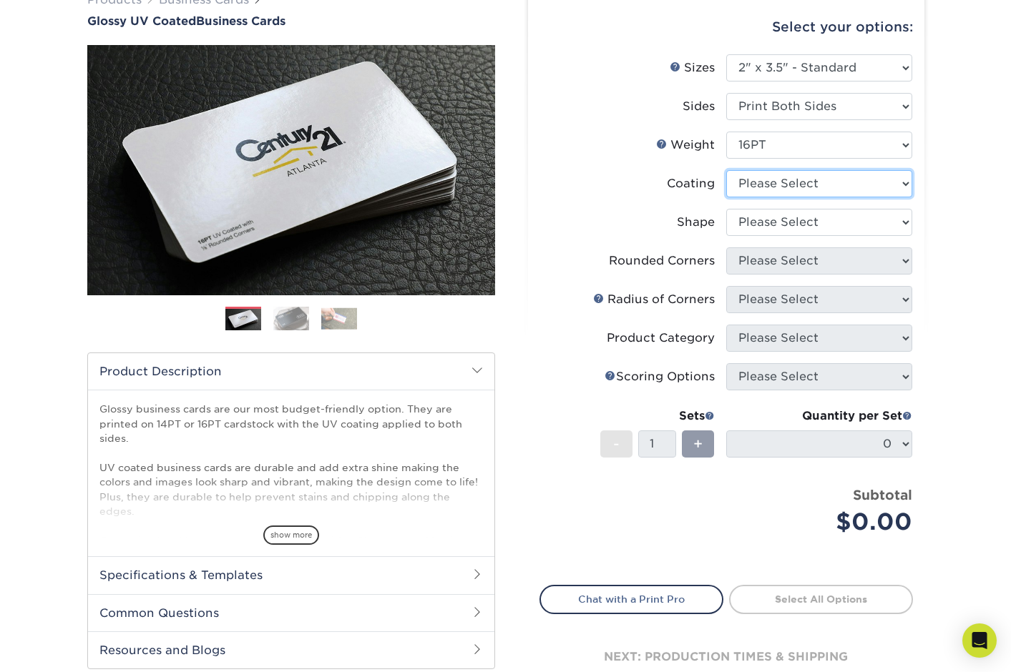
click at [763, 185] on select at bounding box center [819, 183] width 186 height 27
select select "ae367451-b2b8-45df-a344-0f05b6a12993"
click at [726, 170] on select at bounding box center [819, 183] width 186 height 27
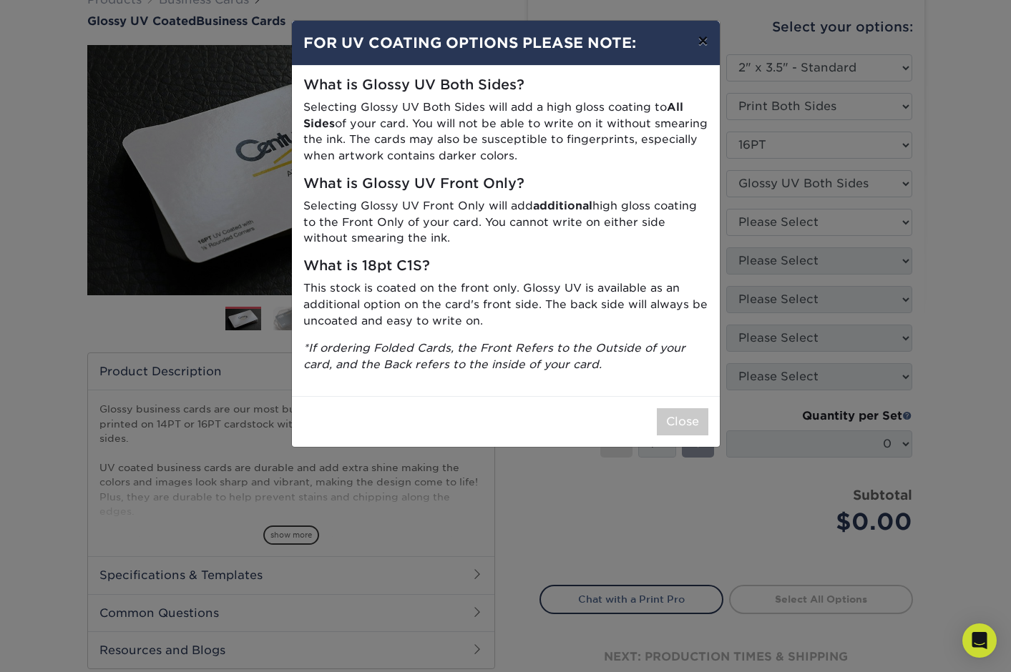
click at [710, 43] on button "×" at bounding box center [702, 41] width 33 height 40
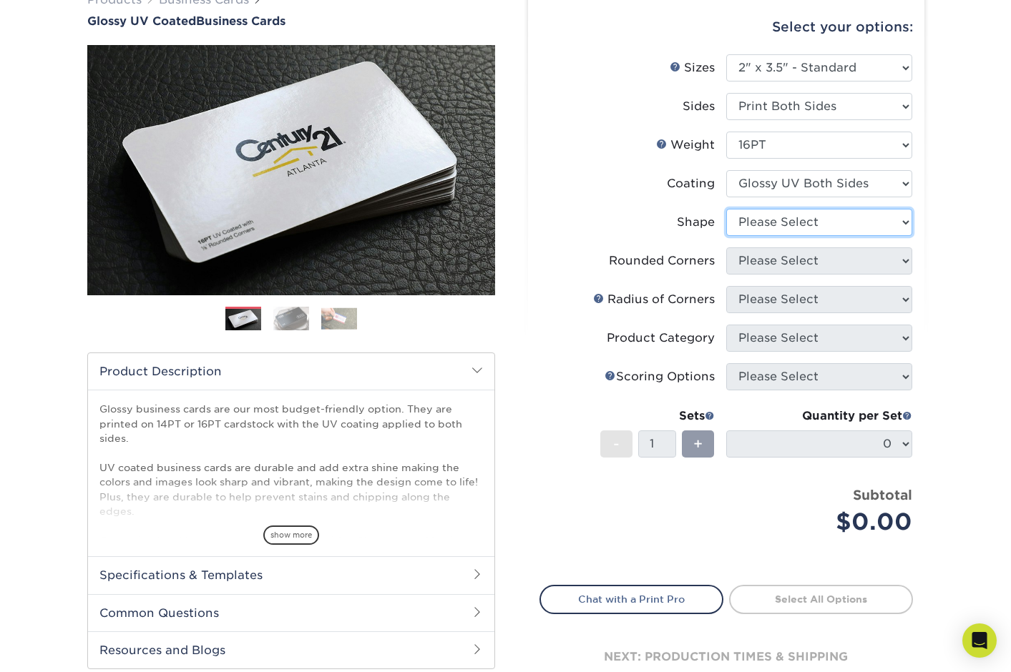
click at [761, 218] on select "Please Select Standard Oval" at bounding box center [819, 222] width 186 height 27
select select "standard"
click at [726, 209] on select "Please Select Standard Oval" at bounding box center [819, 222] width 186 height 27
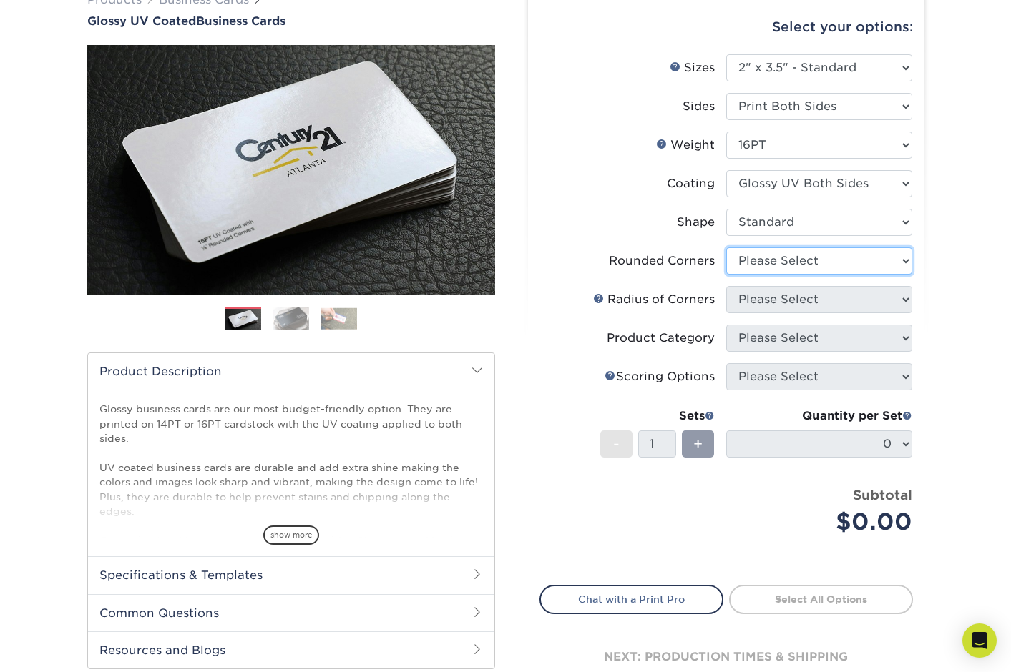
click at [772, 263] on select "Please Select Yes - Round 2 Corners Yes - Round 4 Corners No" at bounding box center [819, 261] width 186 height 27
select select "0"
click at [726, 248] on select "Please Select Yes - Round 2 Corners Yes - Round 4 Corners No" at bounding box center [819, 261] width 186 height 27
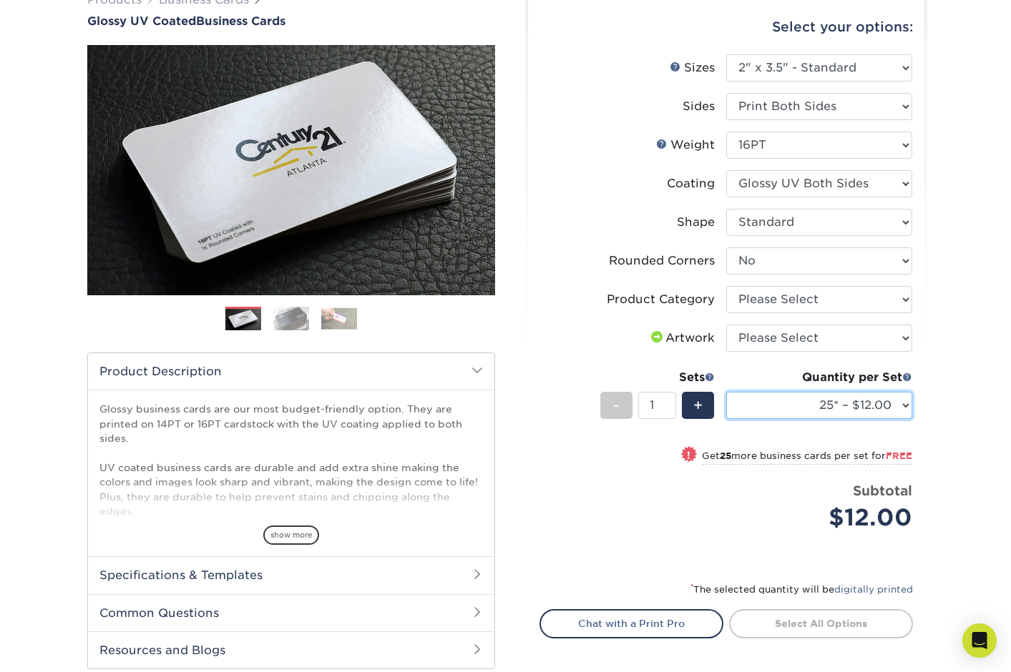
click at [822, 407] on select "25* – $12.00 50* – $12.00 100* – $12.00 250* – $21.00 500 – $42.00 1000 – $53.0…" at bounding box center [819, 405] width 186 height 27
select select "100* – $12.00"
click at [726, 392] on select "25* – $12.00 50* – $12.00 100* – $12.00 250* – $21.00 500 – $42.00 1000 – $53.0…" at bounding box center [819, 405] width 186 height 27
click at [785, 307] on select "Please Select Business Cards" at bounding box center [819, 299] width 186 height 27
select select "3b5148f1-0588-4f88-a218-97bcfdce65c1"
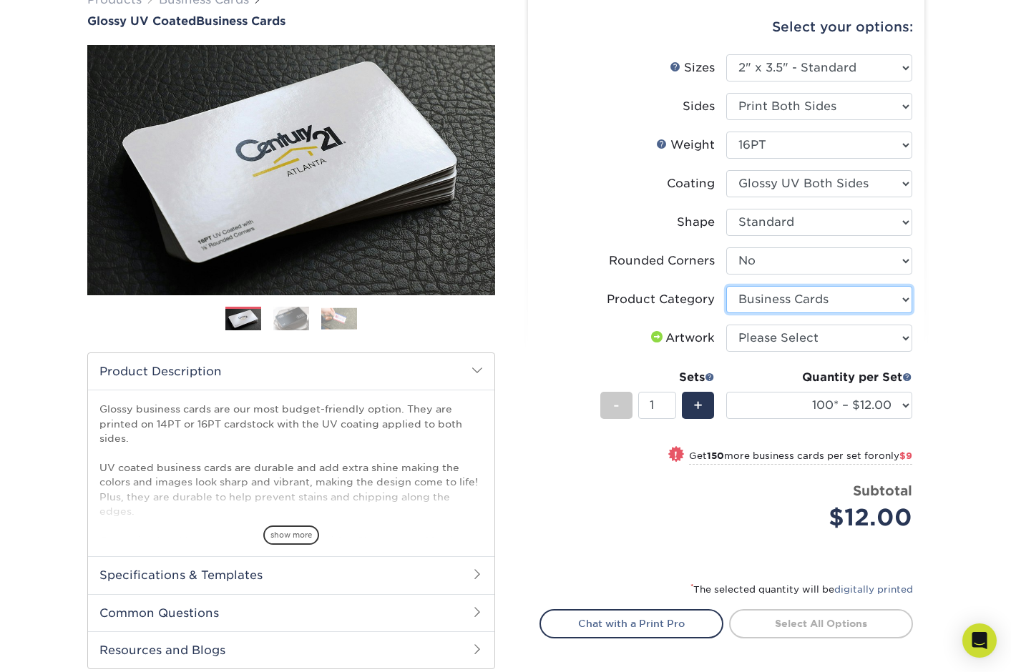
click at [726, 286] on select "Please Select Business Cards" at bounding box center [819, 299] width 186 height 27
click at [783, 335] on select "Please Select I will upload files I need a design - $100" at bounding box center [819, 338] width 186 height 27
select select "upload"
click at [726, 325] on select "Please Select I will upload files I need a design - $100" at bounding box center [819, 338] width 186 height 27
